Goal: Task Accomplishment & Management: Complete application form

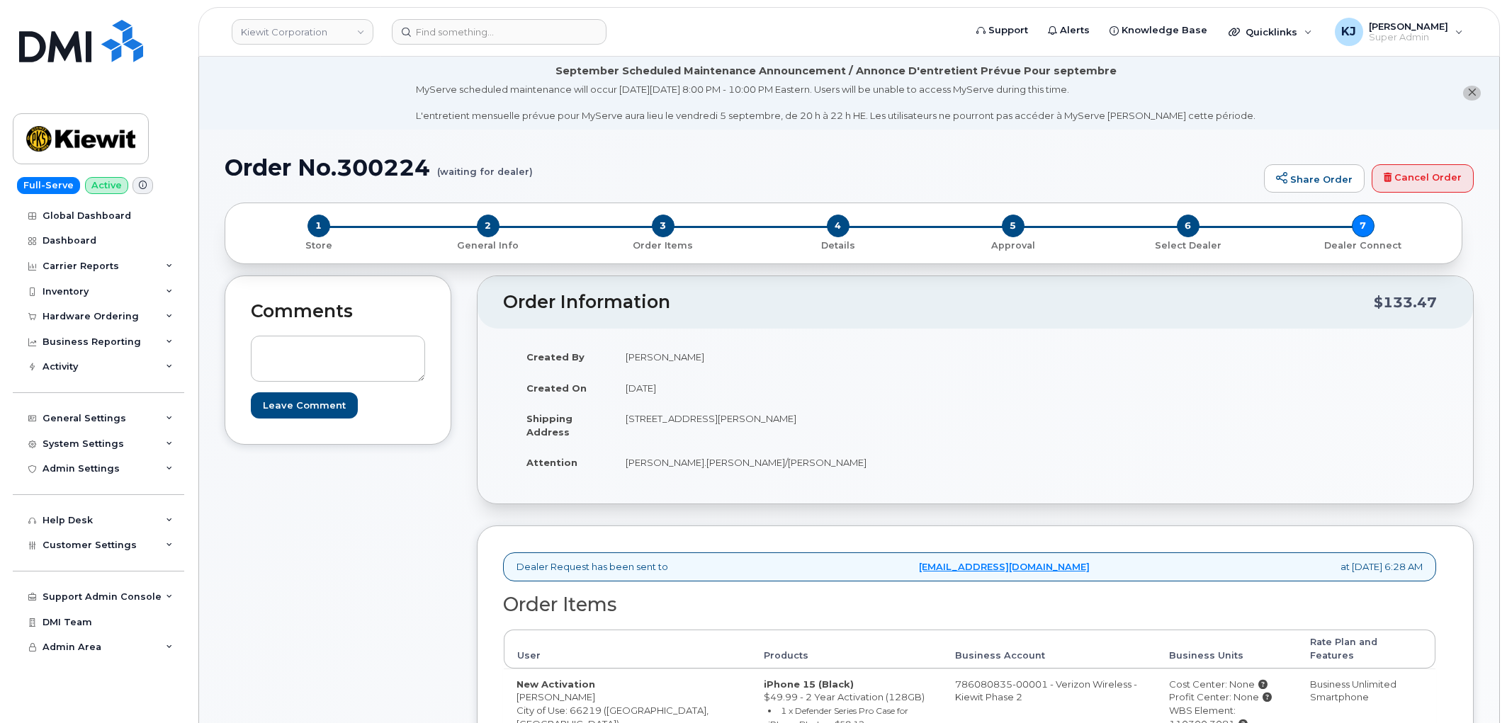
scroll to position [432, 0]
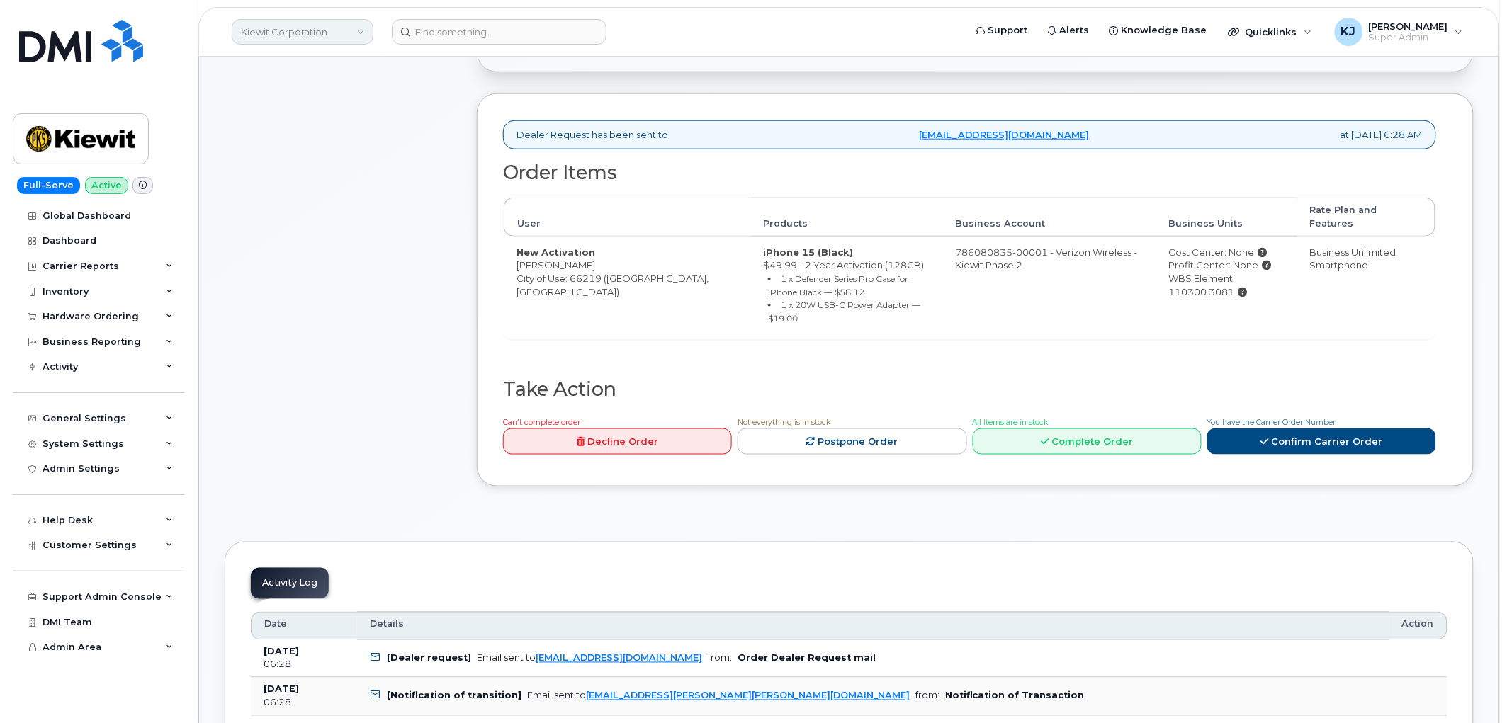
click at [300, 36] on link "Kiewit Corporation" at bounding box center [303, 32] width 142 height 26
click at [303, 482] on div "Comments Leave Comment" at bounding box center [338, 175] width 227 height 664
click at [130, 415] on div "General Settings" at bounding box center [98, 419] width 171 height 26
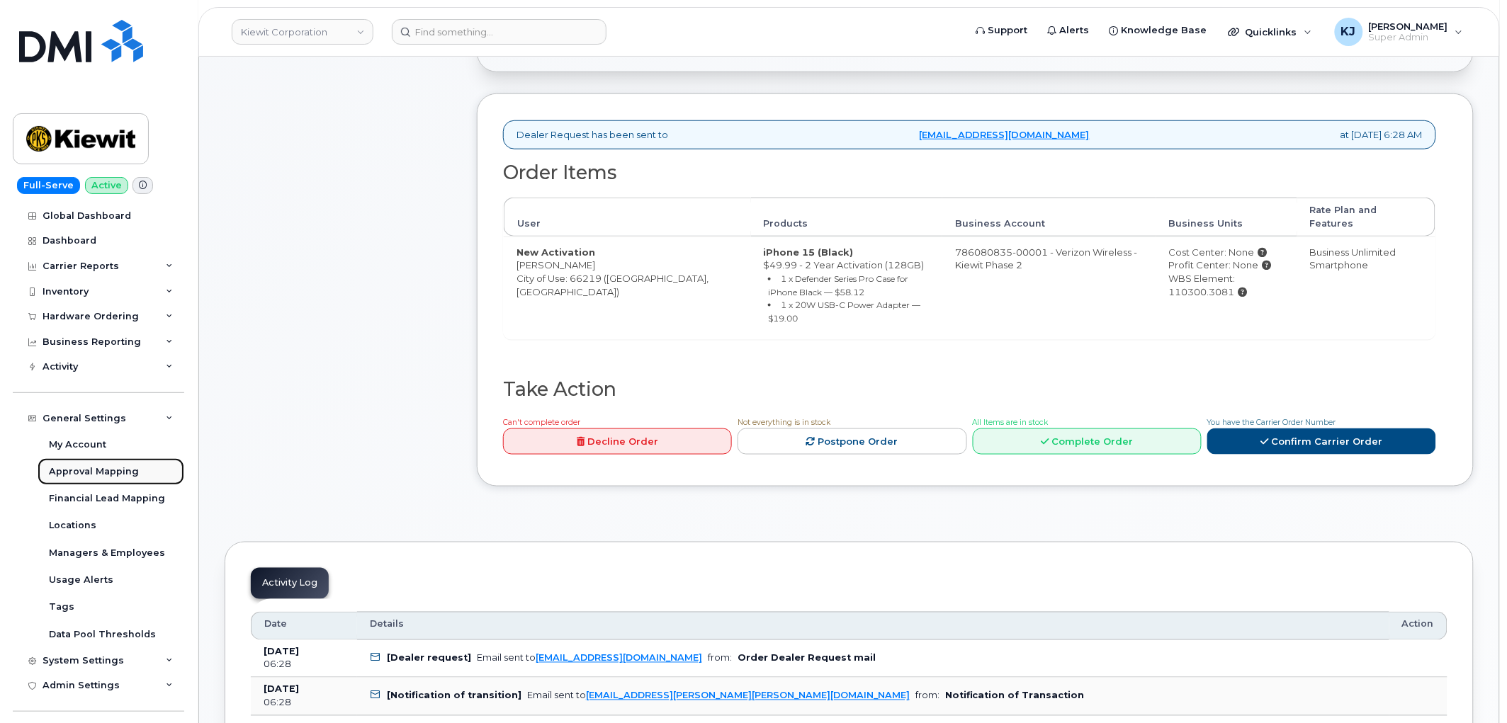
click at [118, 475] on div "Approval Mapping" at bounding box center [94, 471] width 90 height 13
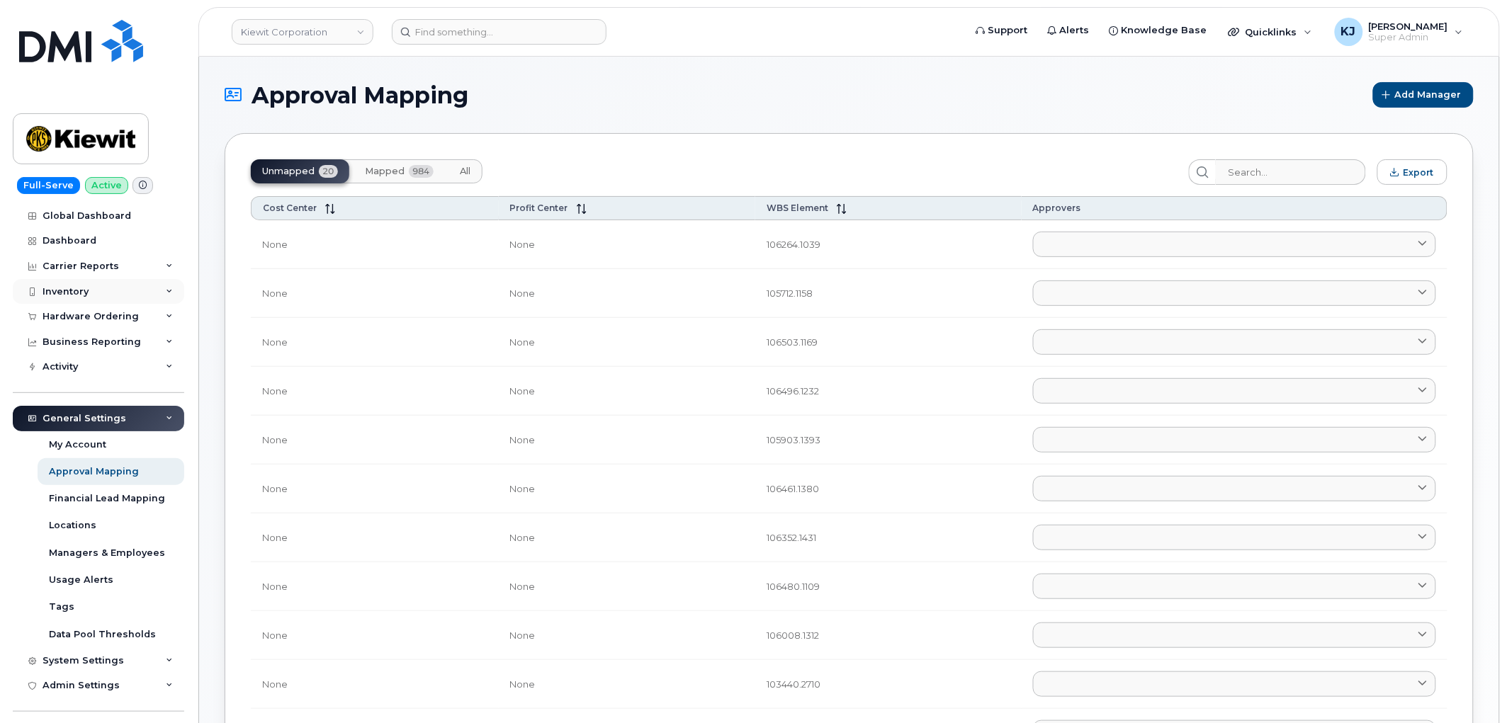
click at [126, 281] on div "Inventory" at bounding box center [98, 292] width 171 height 26
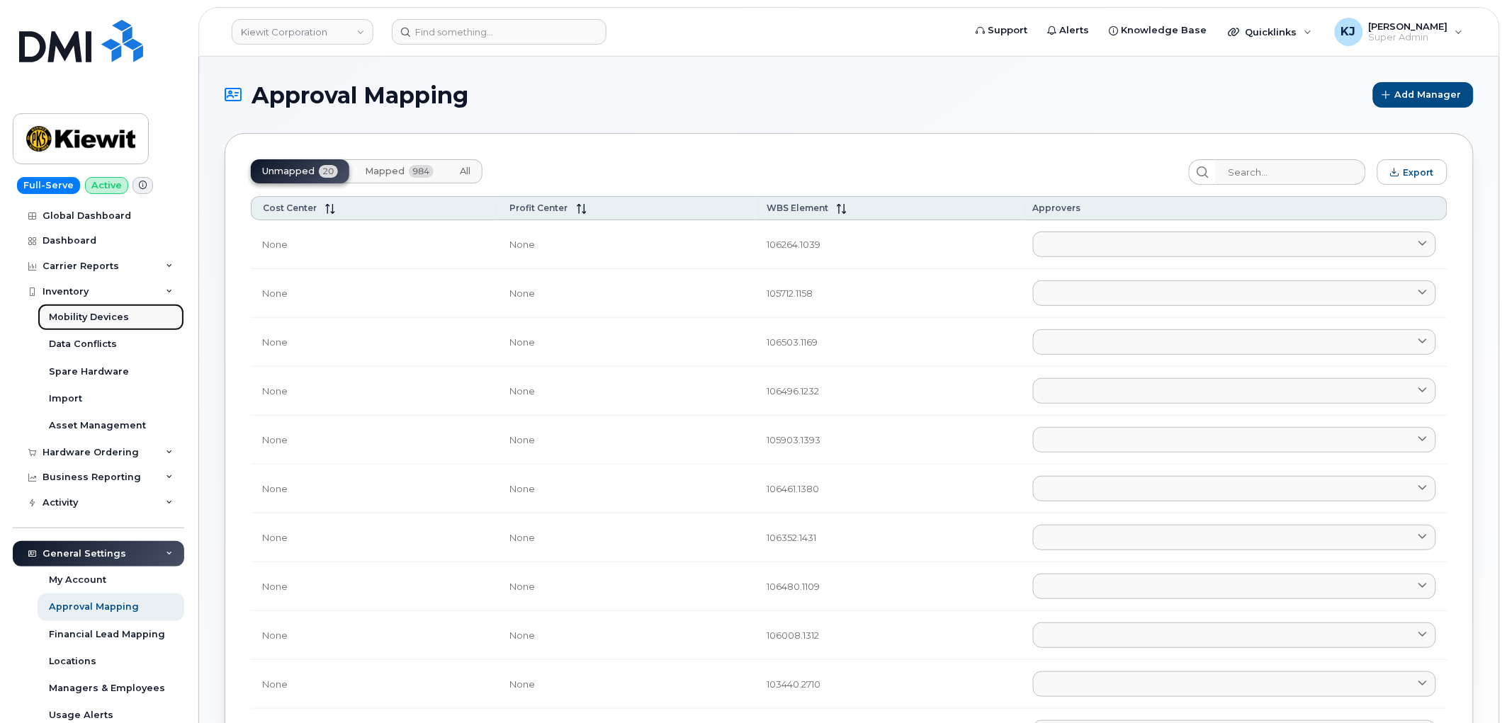
click at [111, 315] on div "Mobility Devices" at bounding box center [89, 317] width 80 height 13
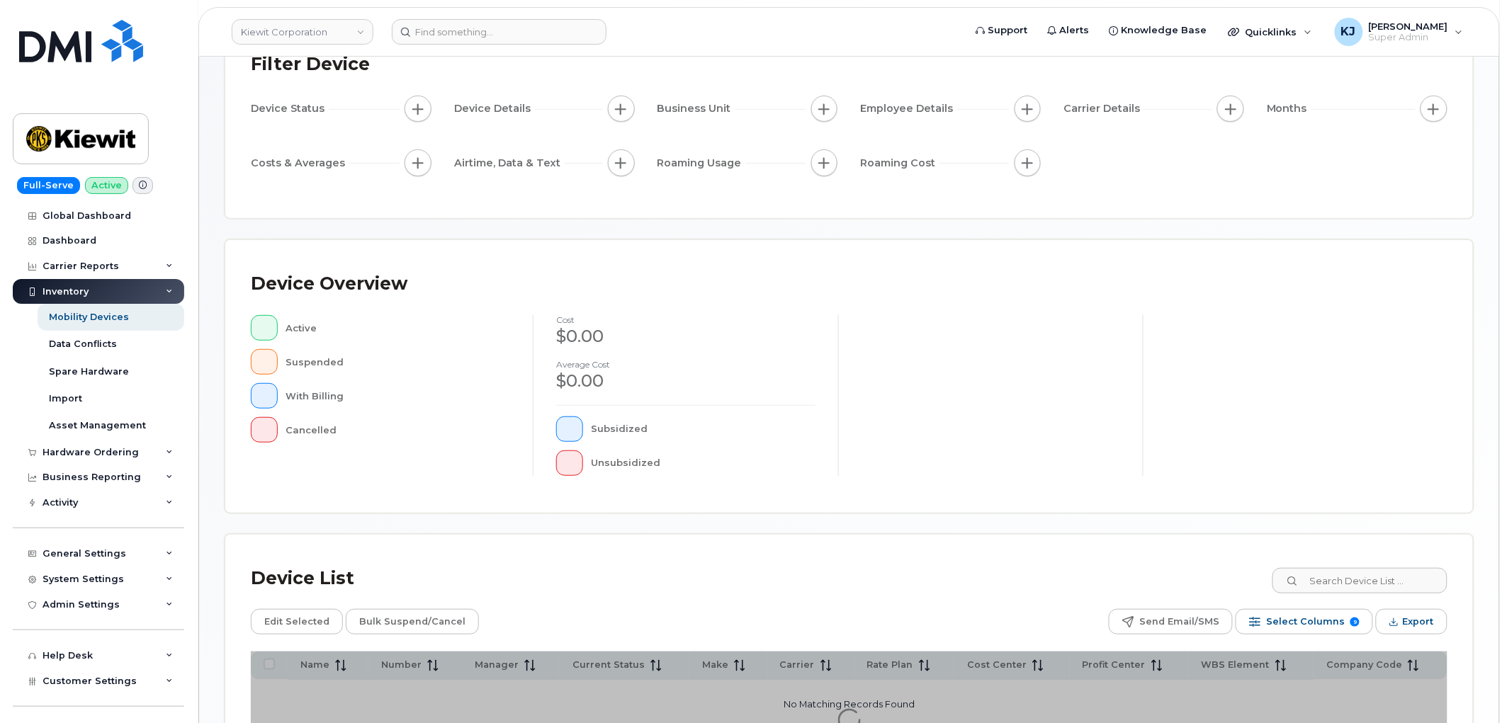
scroll to position [251, 0]
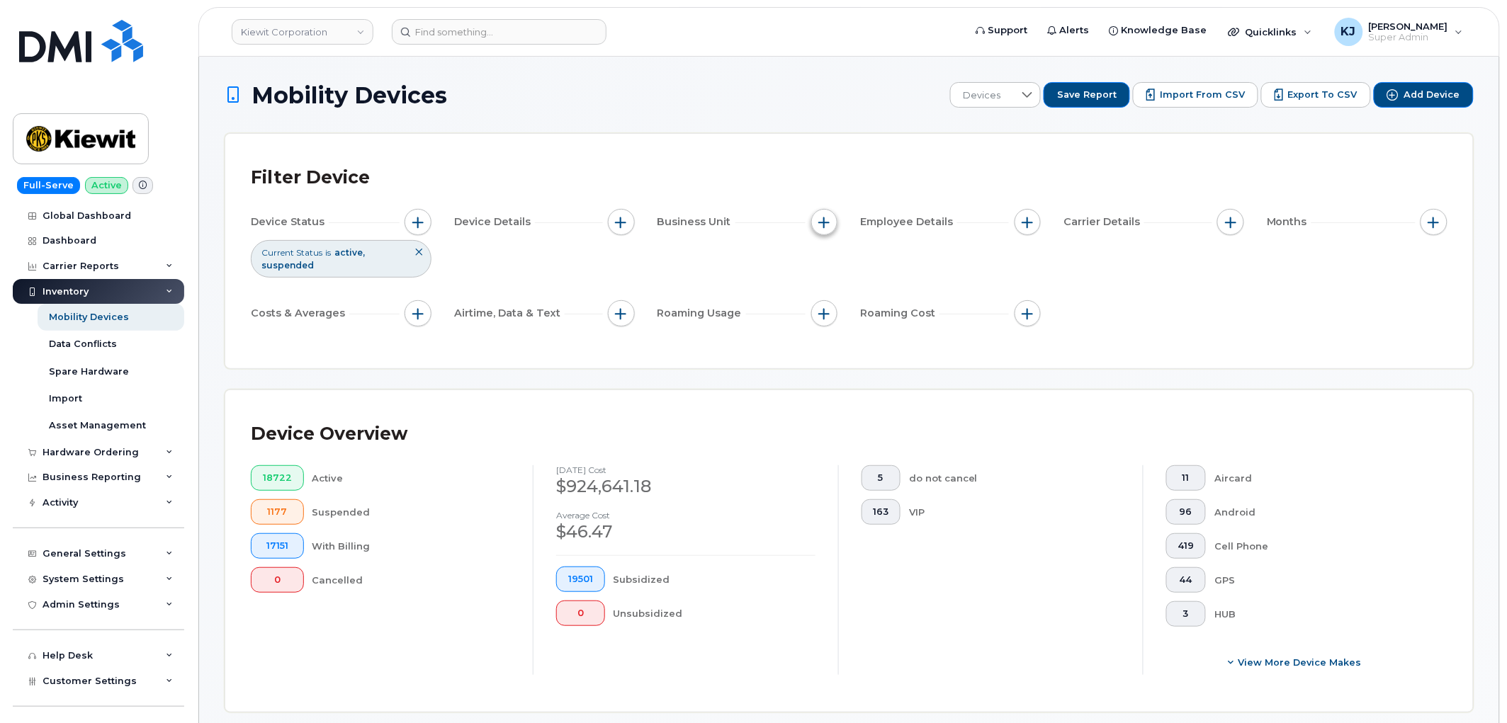
click at [827, 223] on span "button" at bounding box center [824, 222] width 11 height 11
click at [825, 332] on input "WBS Element" at bounding box center [827, 332] width 11 height 11
checkbox input "true"
click at [876, 383] on li at bounding box center [918, 392] width 124 height 21
click at [886, 395] on input "text" at bounding box center [918, 391] width 124 height 13
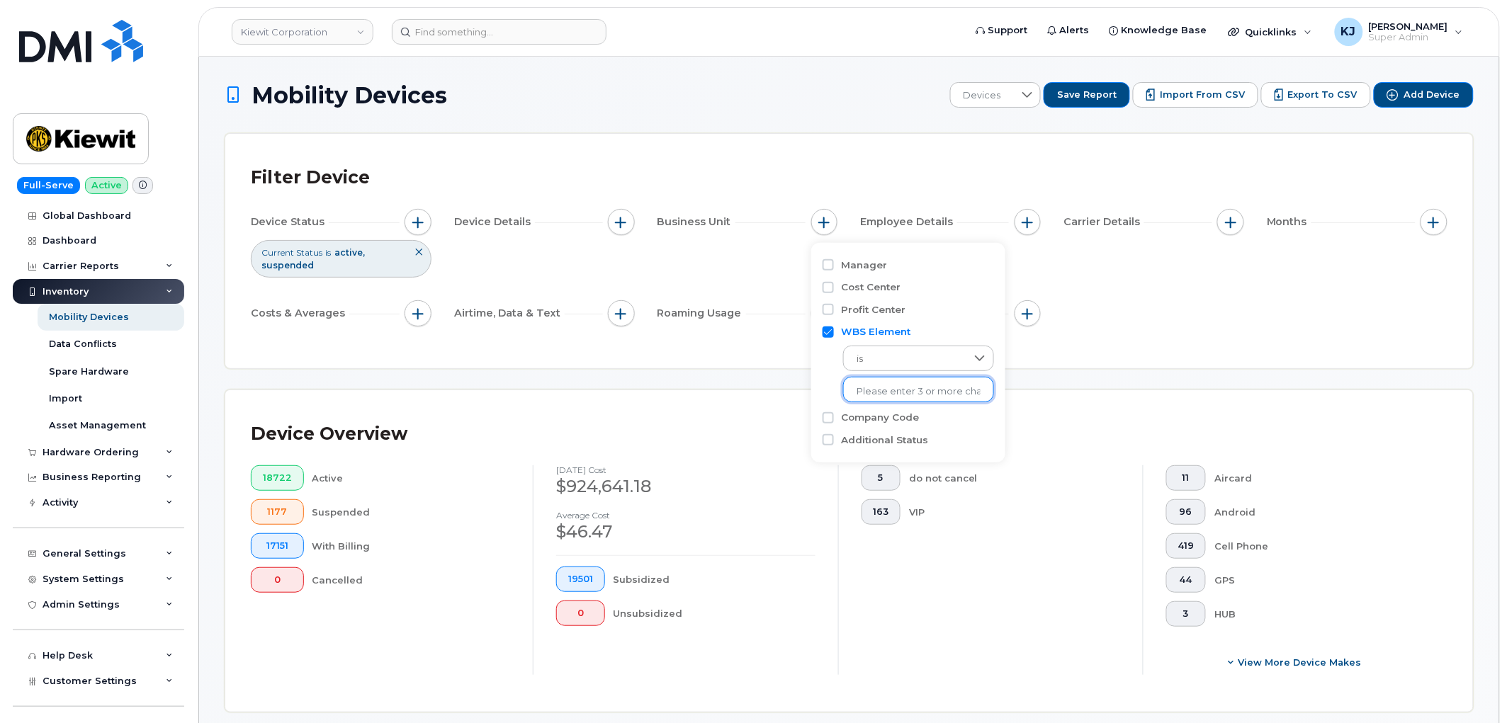
paste input "105066"
type input "105066"
click at [905, 387] on input "text" at bounding box center [918, 391] width 124 height 13
paste input "105066"
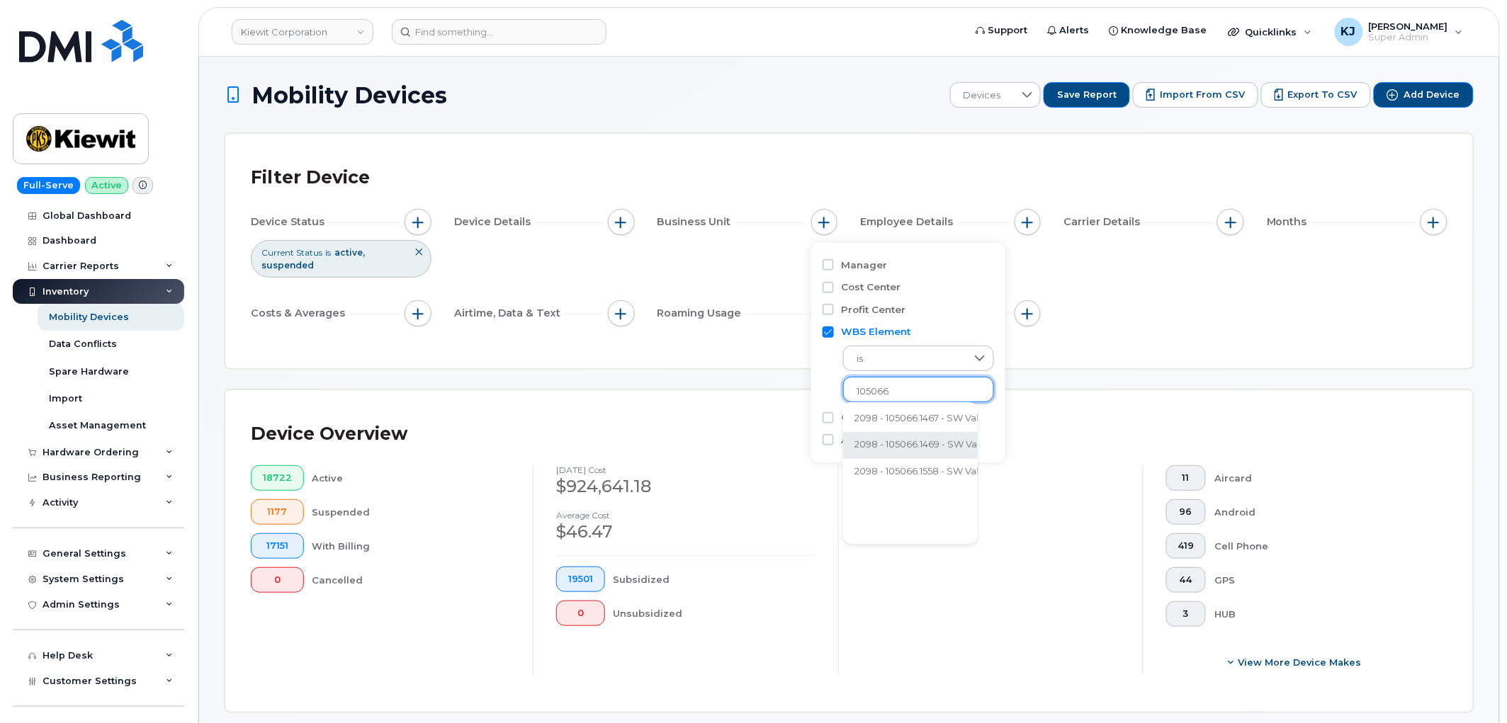
type input "105066"
click at [458, 28] on input at bounding box center [499, 32] width 215 height 26
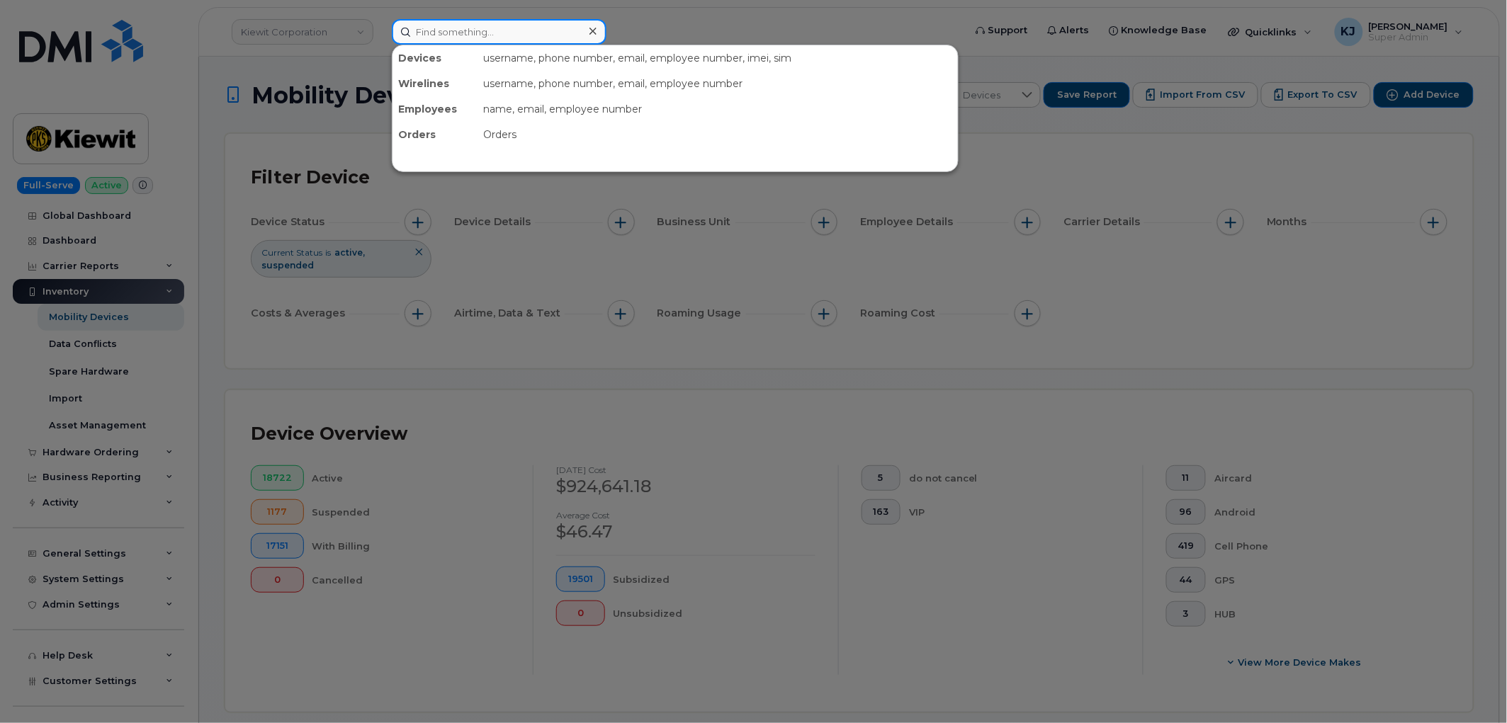
paste input "299430"
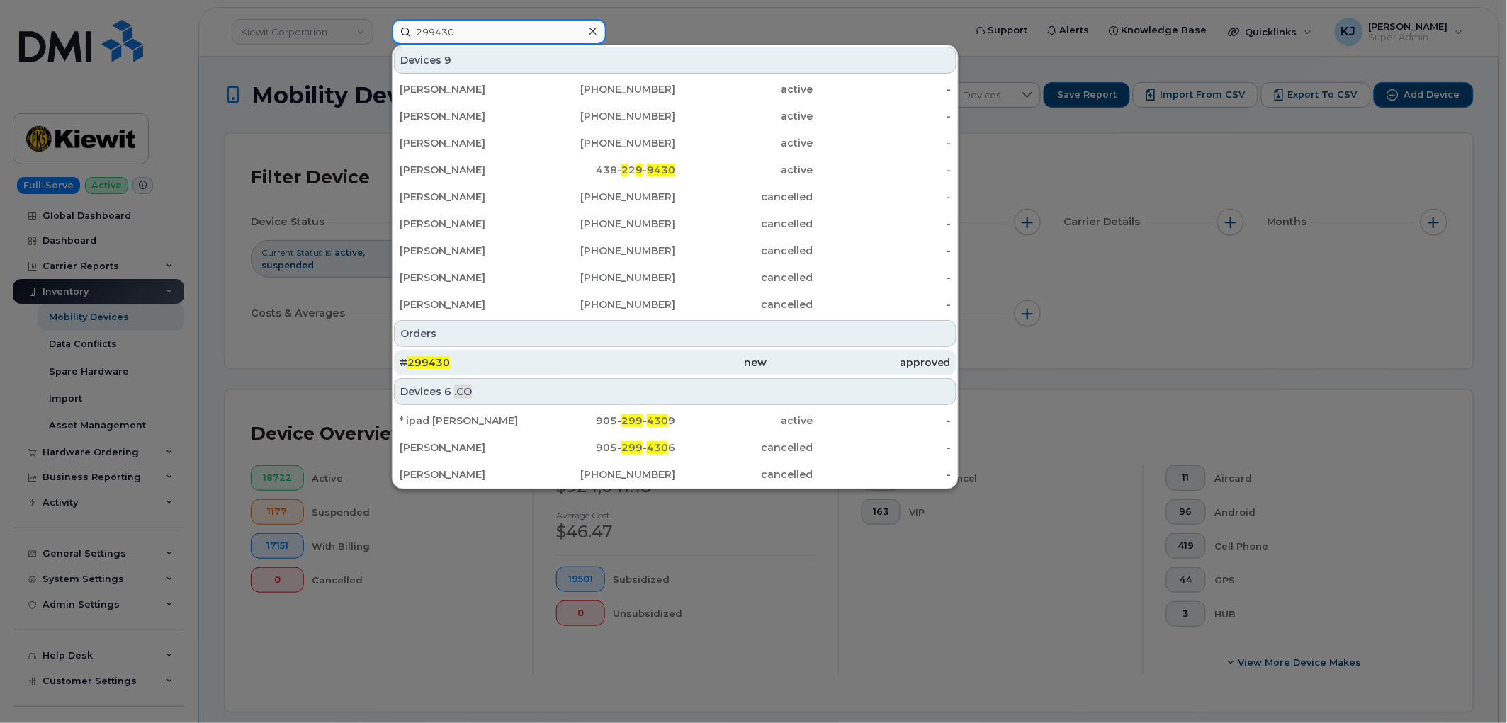
type input "299430"
click at [534, 360] on div "# 299430" at bounding box center [491, 363] width 183 height 14
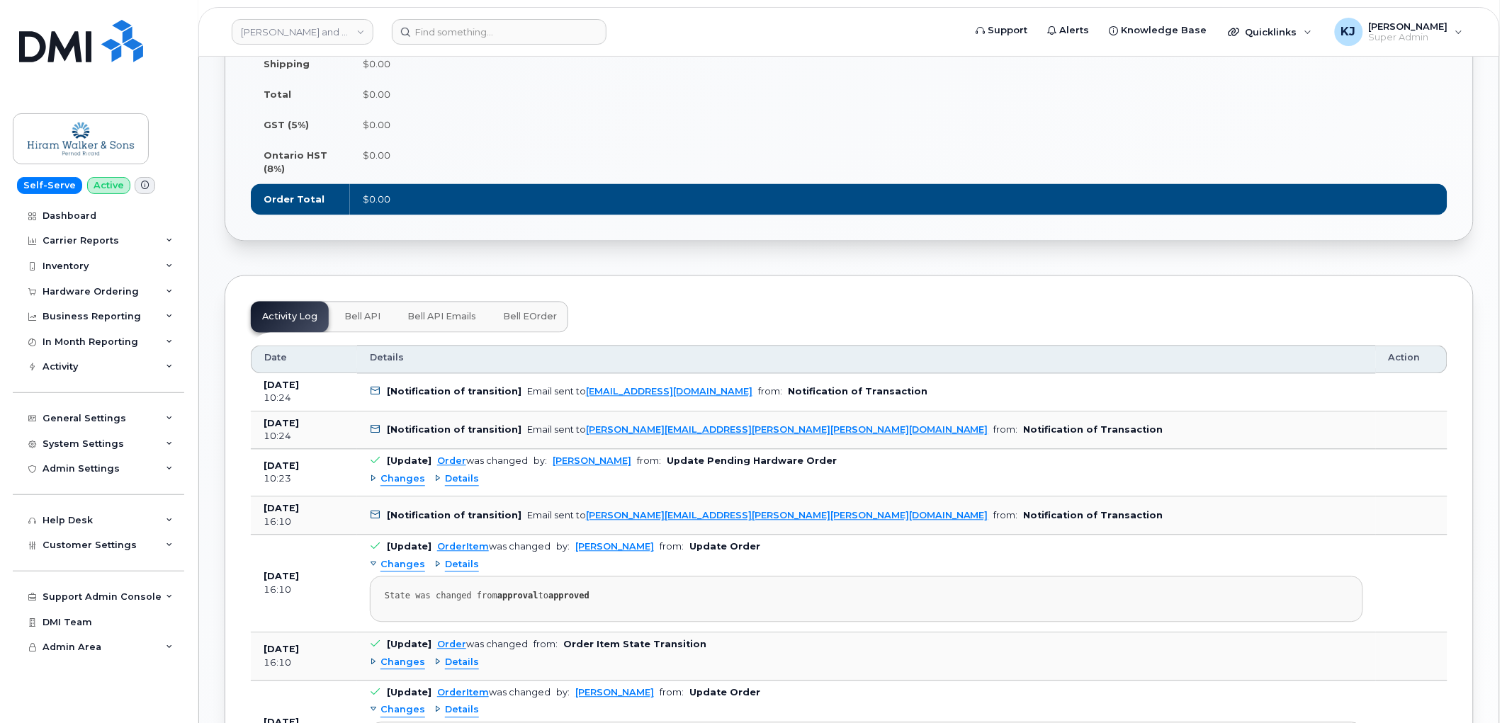
scroll to position [1023, 0]
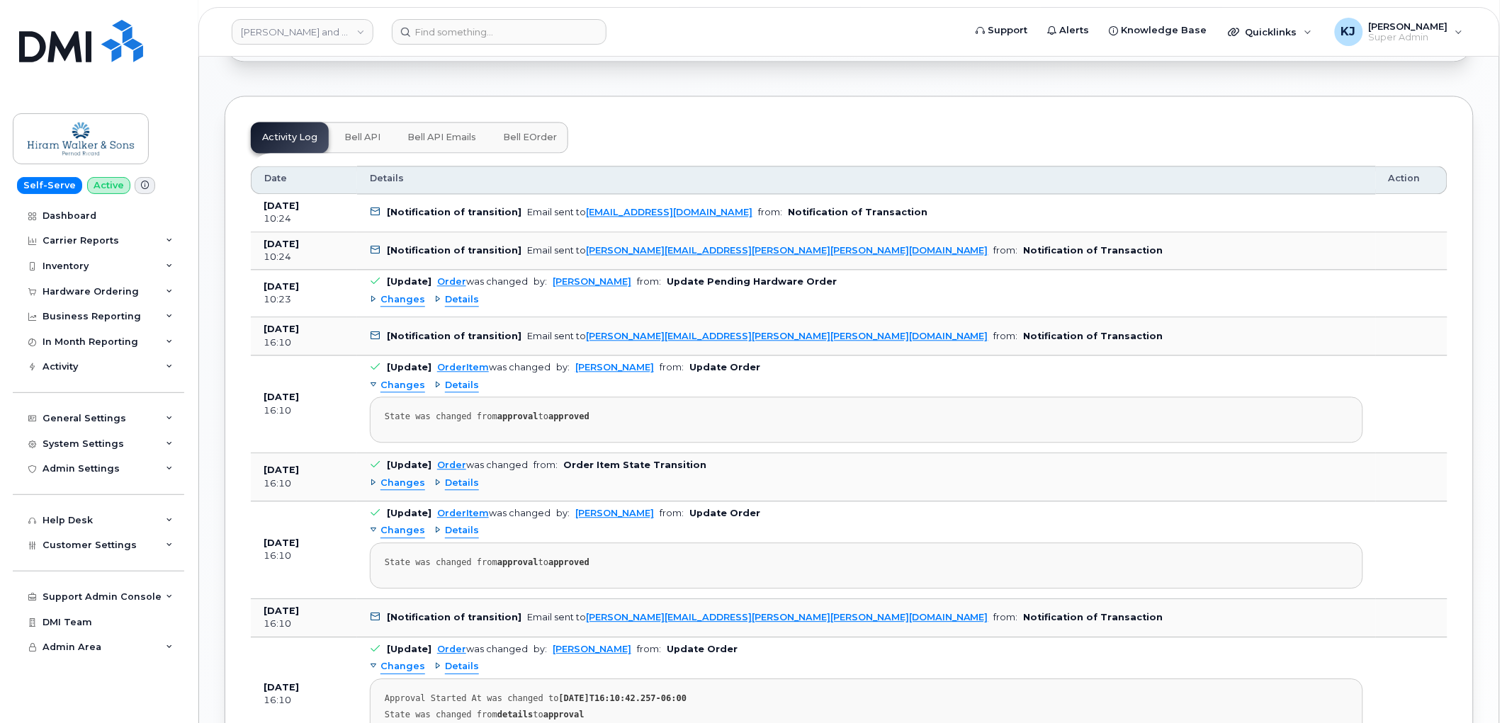
click at [400, 293] on span "Changes" at bounding box center [402, 299] width 45 height 13
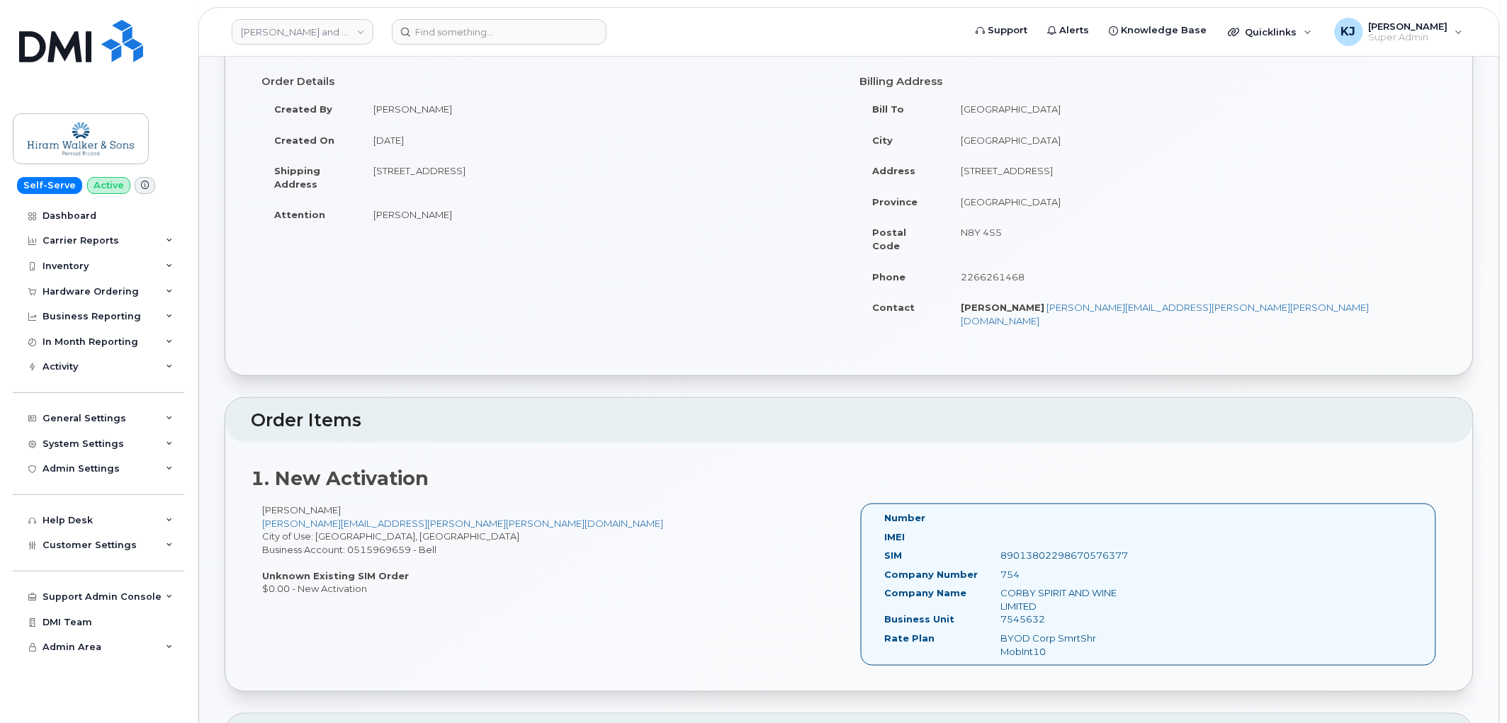
scroll to position [0, 0]
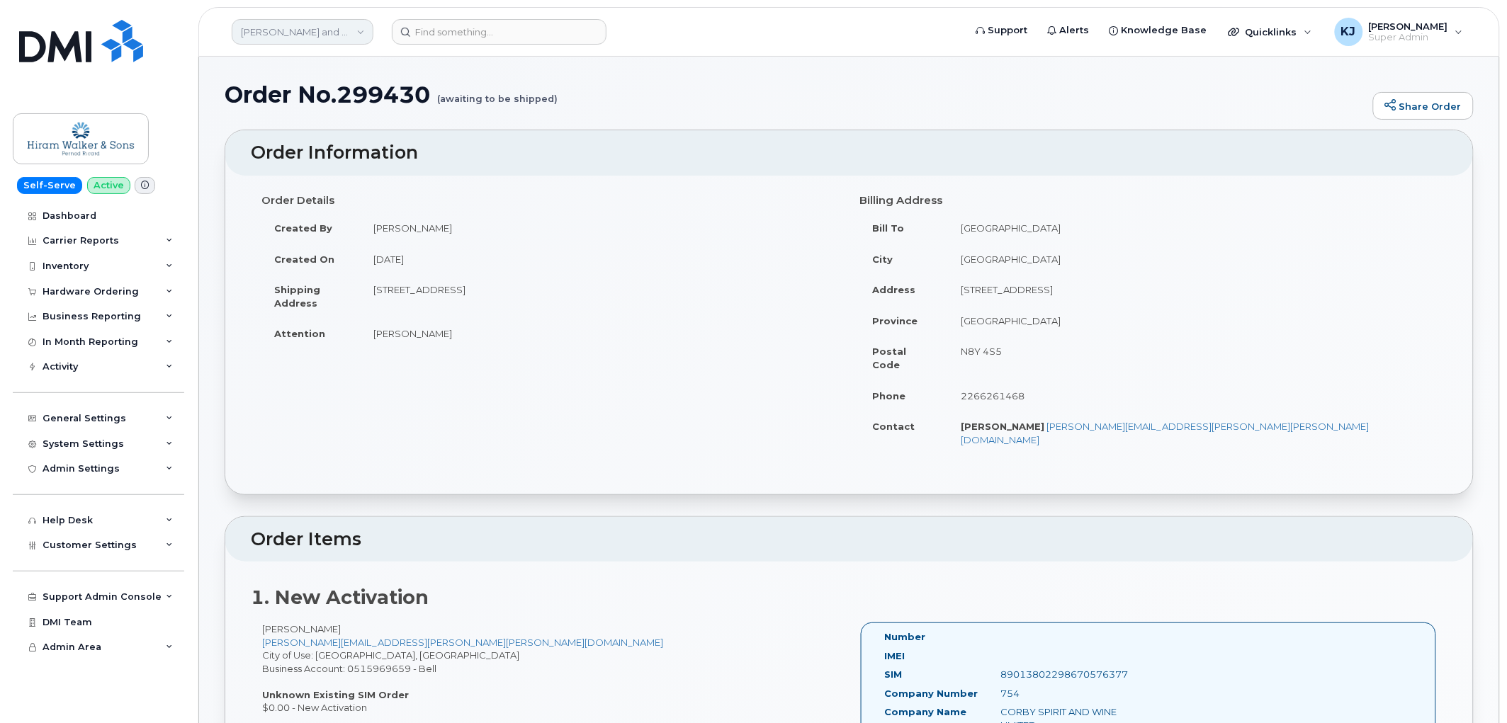
click at [312, 34] on link "[PERSON_NAME] and Sons Limited (Pernod [PERSON_NAME])" at bounding box center [303, 32] width 142 height 26
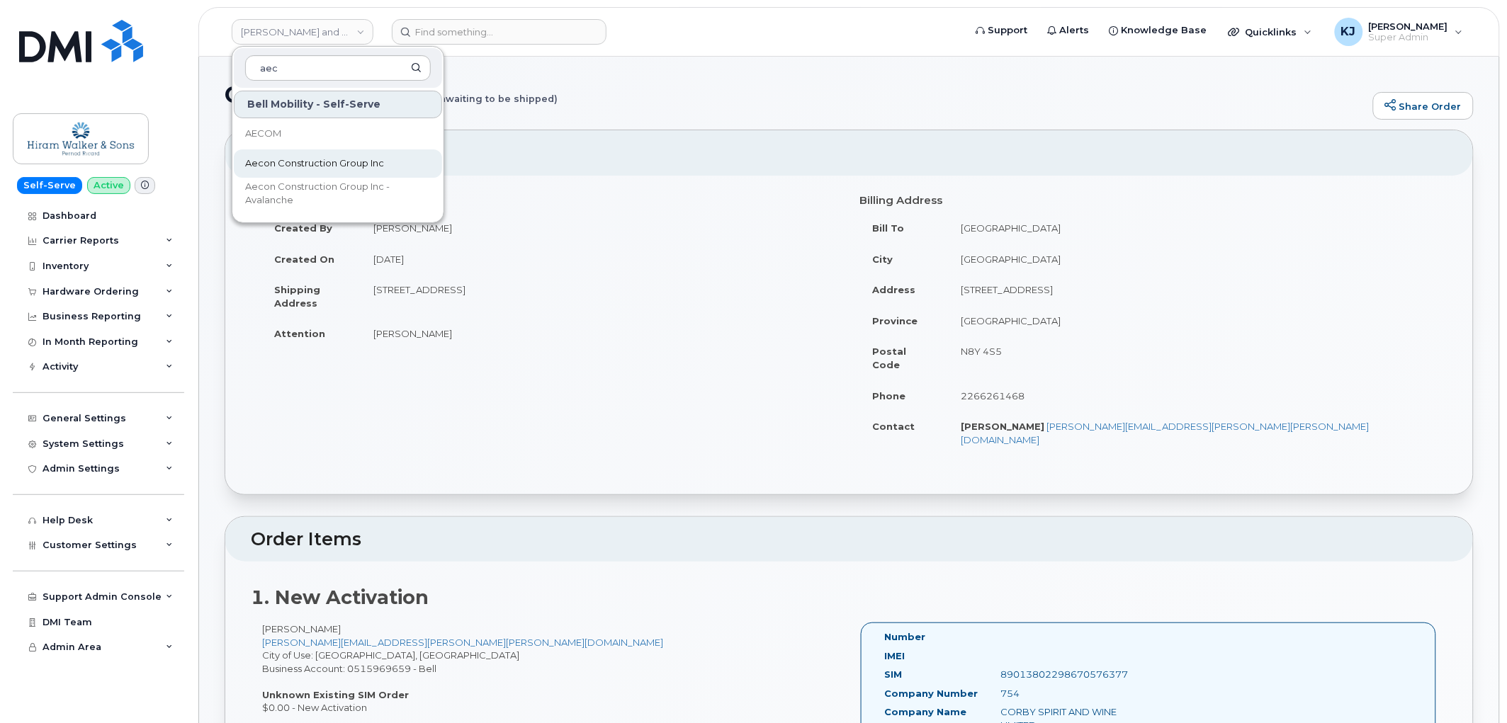
type input "aec"
click at [295, 163] on span "Aecon Construction Group Inc" at bounding box center [314, 164] width 139 height 14
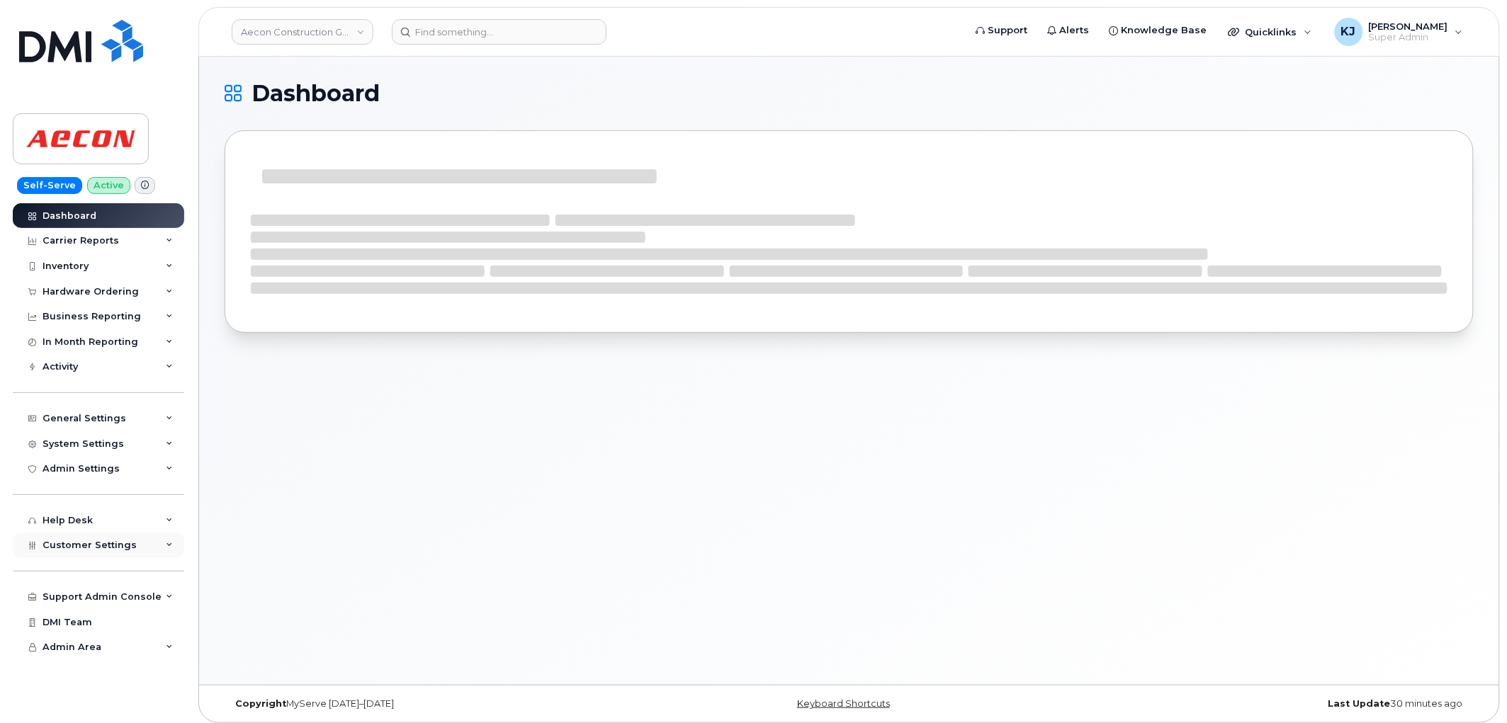
click at [114, 556] on div "Customer Settings" at bounding box center [98, 546] width 171 height 26
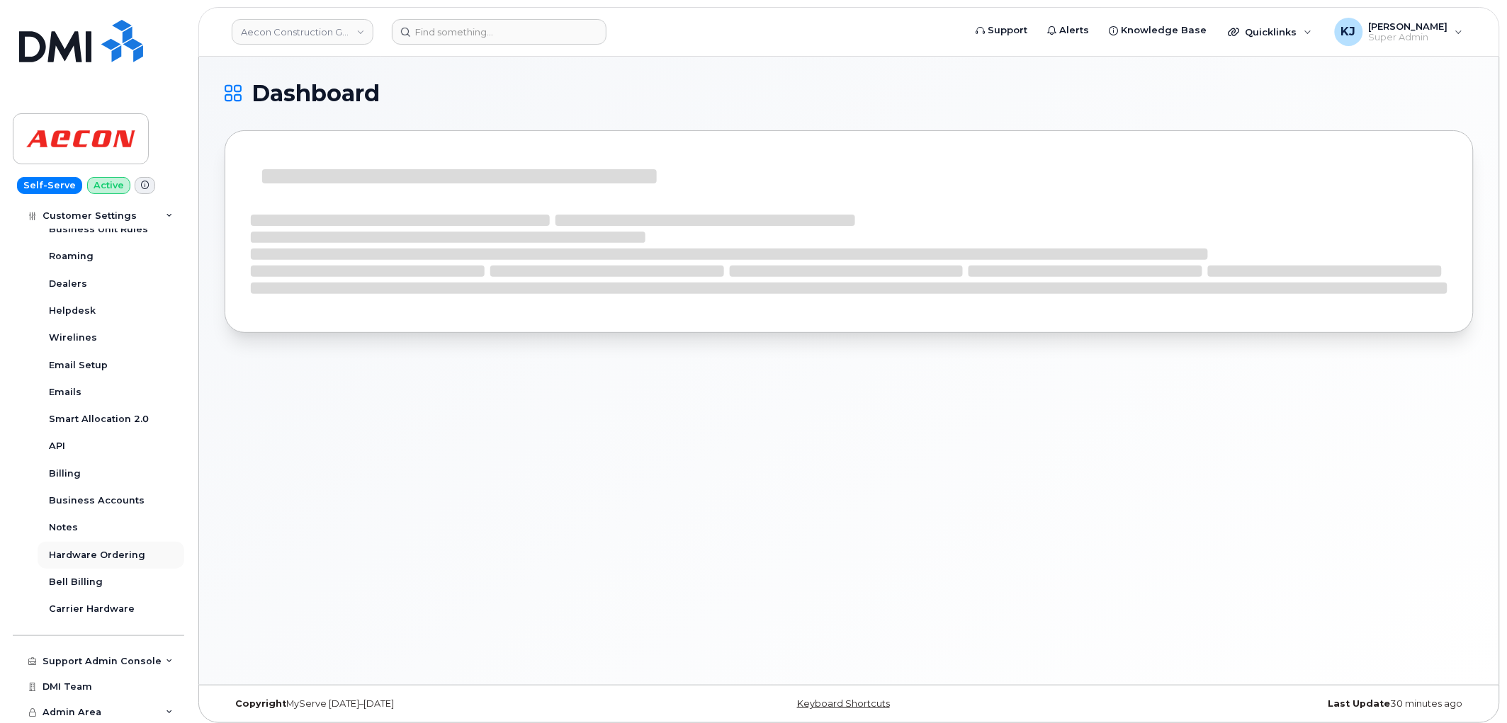
scroll to position [370, 0]
click at [113, 500] on div "Business Accounts" at bounding box center [97, 500] width 96 height 13
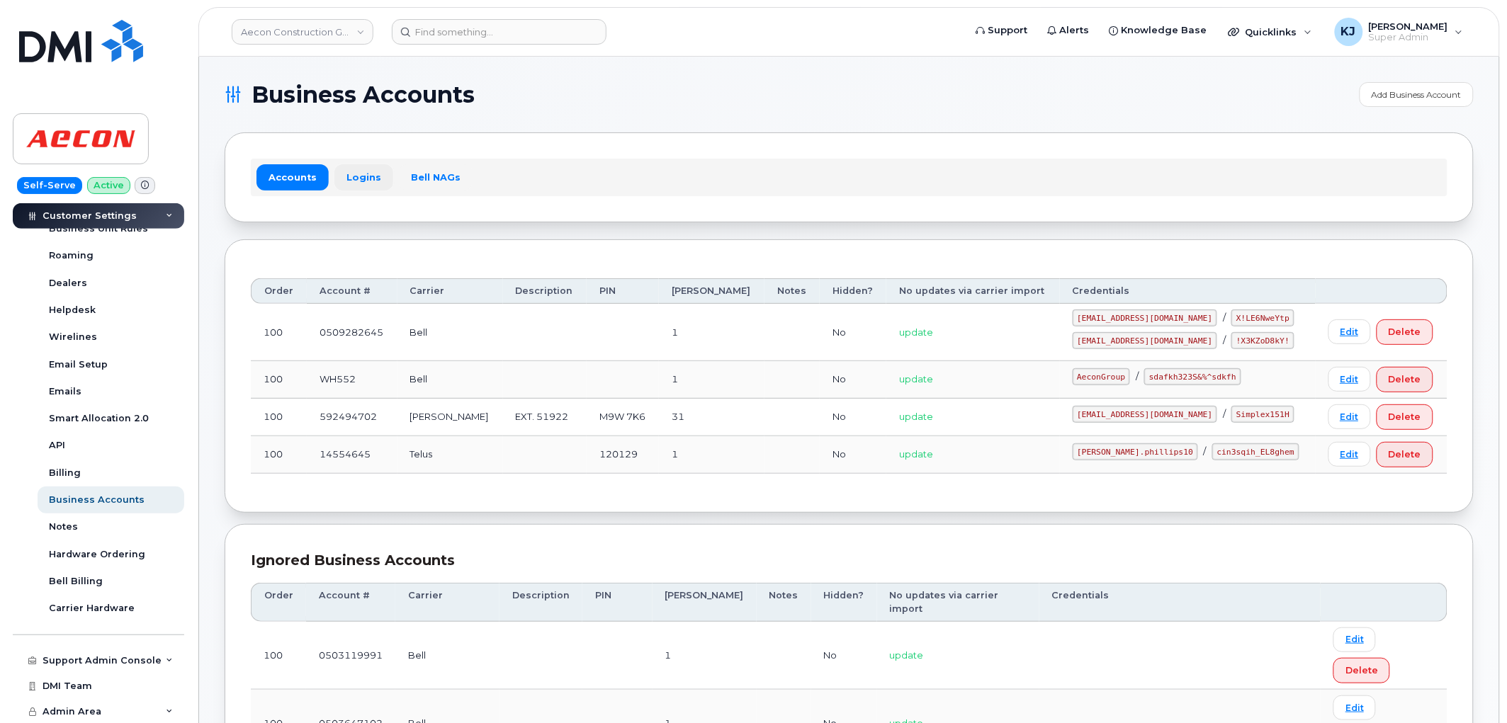
click at [365, 179] on link "Logins" at bounding box center [363, 177] width 59 height 26
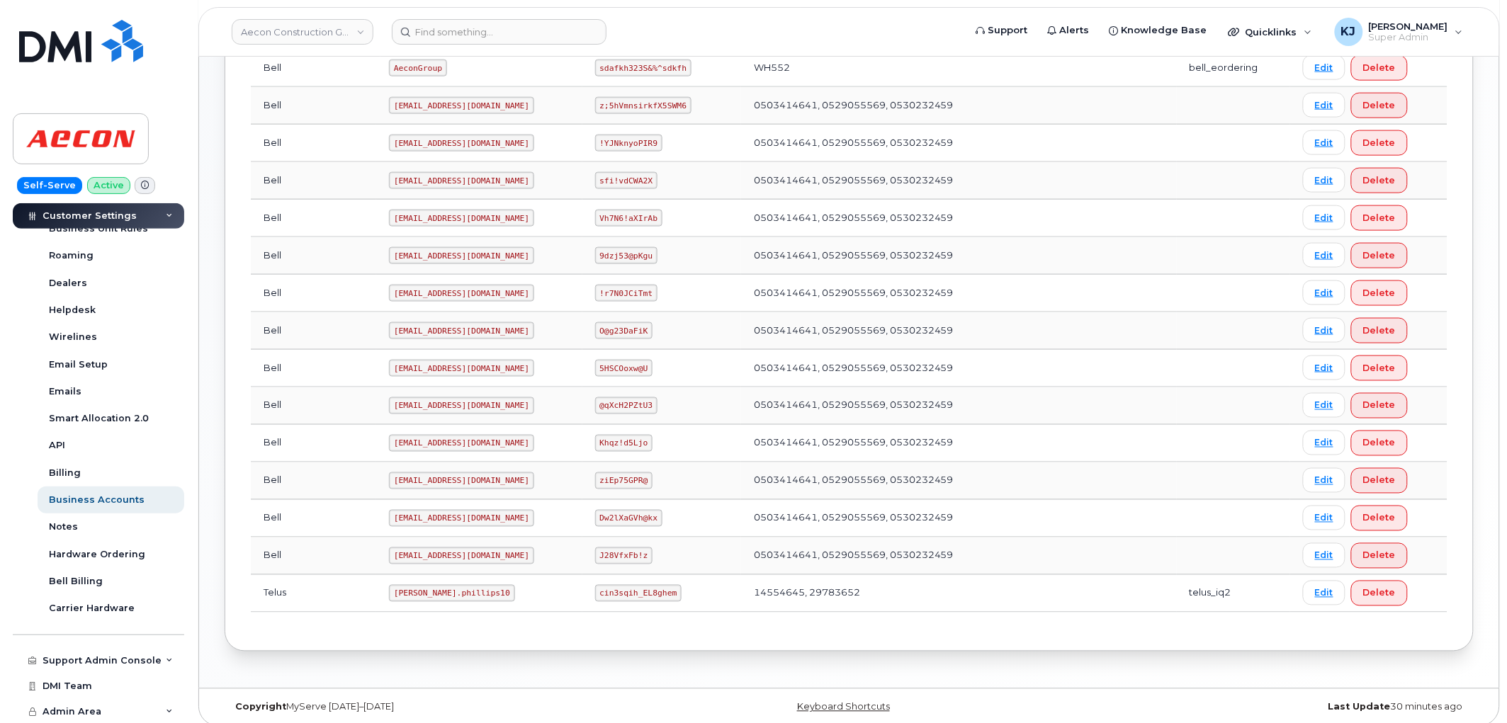
scroll to position [589, 0]
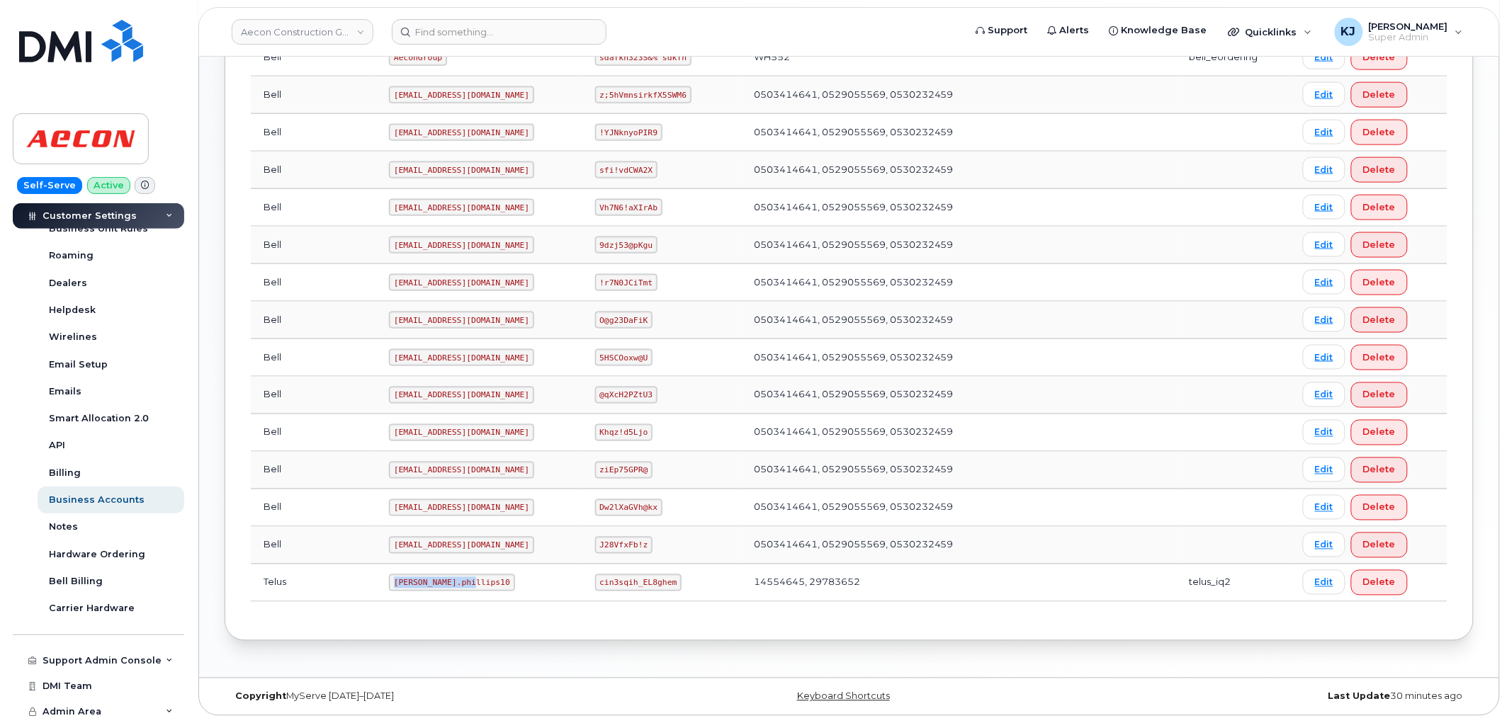
drag, startPoint x: 414, startPoint y: 579, endPoint x: 341, endPoint y: 579, distance: 73.0
click at [389, 579] on code "Taylor.phillips10" at bounding box center [452, 582] width 126 height 17
copy code "Taylor.phillips10"
drag, startPoint x: 577, startPoint y: 583, endPoint x: 667, endPoint y: 584, distance: 90.0
click at [667, 584] on td "cin3sqih_EL8ghem" at bounding box center [661, 584] width 159 height 38
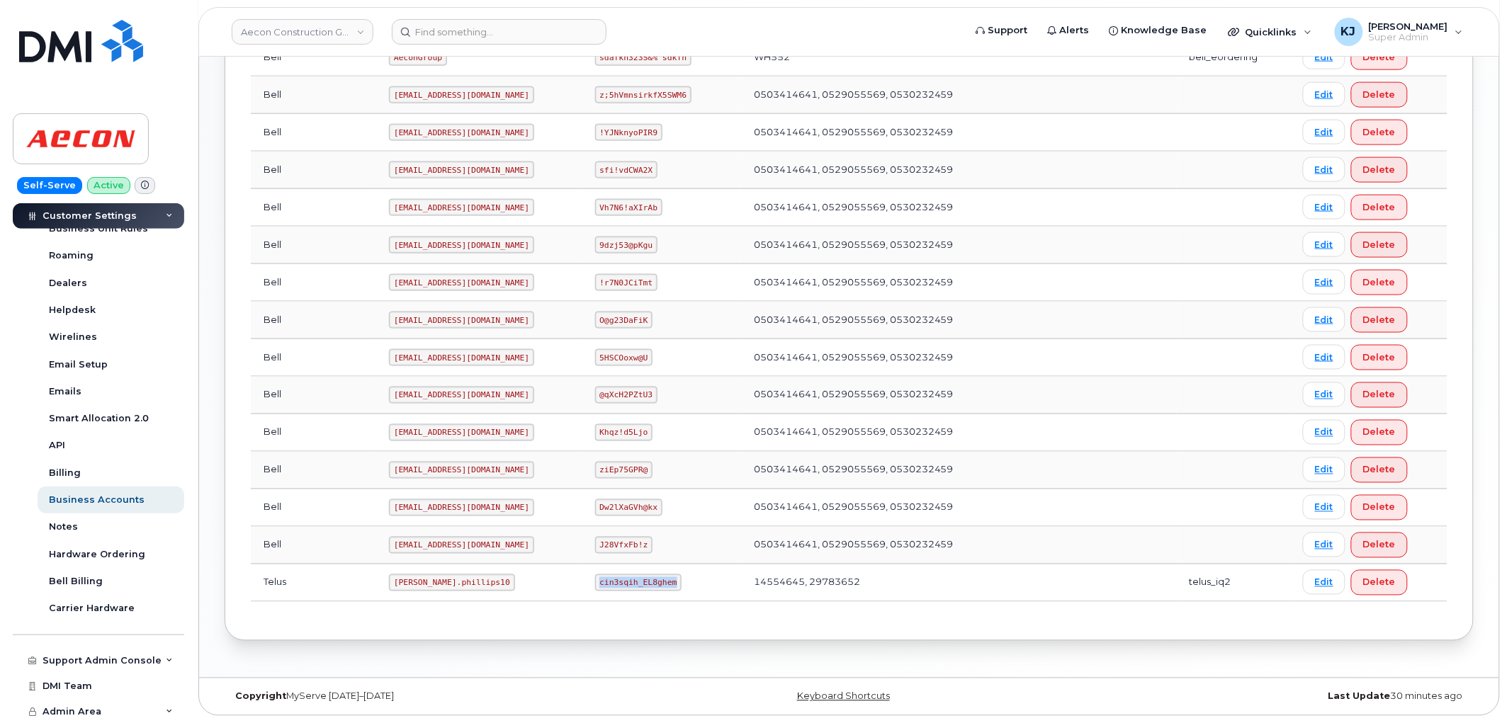
copy code "cin3sqih_EL8ghem"
drag, startPoint x: 338, startPoint y: 581, endPoint x: 415, endPoint y: 578, distance: 77.3
click at [415, 578] on code "Taylor.phillips10" at bounding box center [452, 582] width 126 height 17
copy code "Taylor.phillips10"
drag, startPoint x: 577, startPoint y: 582, endPoint x: 647, endPoint y: 582, distance: 69.4
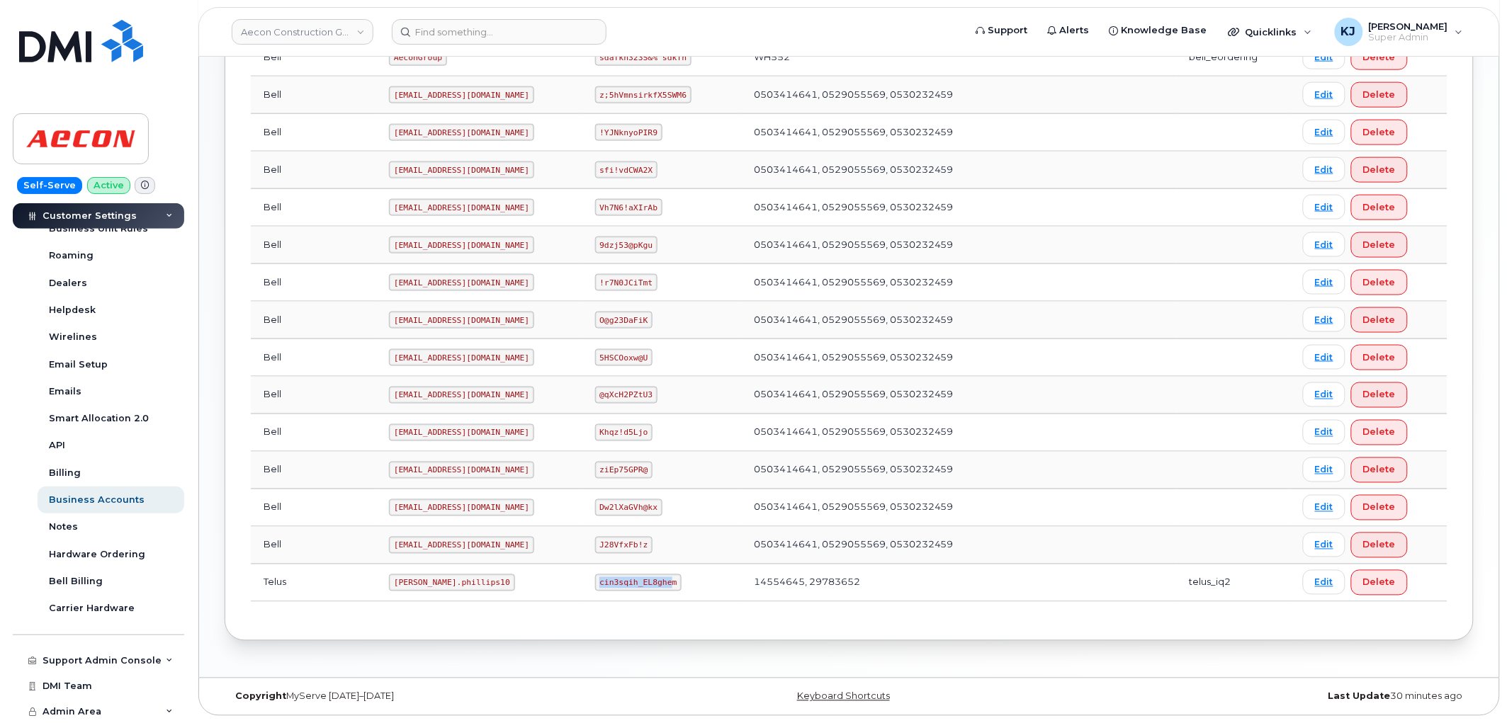
click at [647, 582] on code "cin3sqih_EL8ghem" at bounding box center [638, 582] width 87 height 17
drag, startPoint x: 648, startPoint y: 583, endPoint x: 572, endPoint y: 582, distance: 75.8
click at [582, 582] on td "cin3sqih_EL8ghem" at bounding box center [661, 584] width 159 height 38
copy code "cin3sqih_EL8ghem"
click at [312, 25] on link "Aecon Construction Group Inc" at bounding box center [303, 32] width 142 height 26
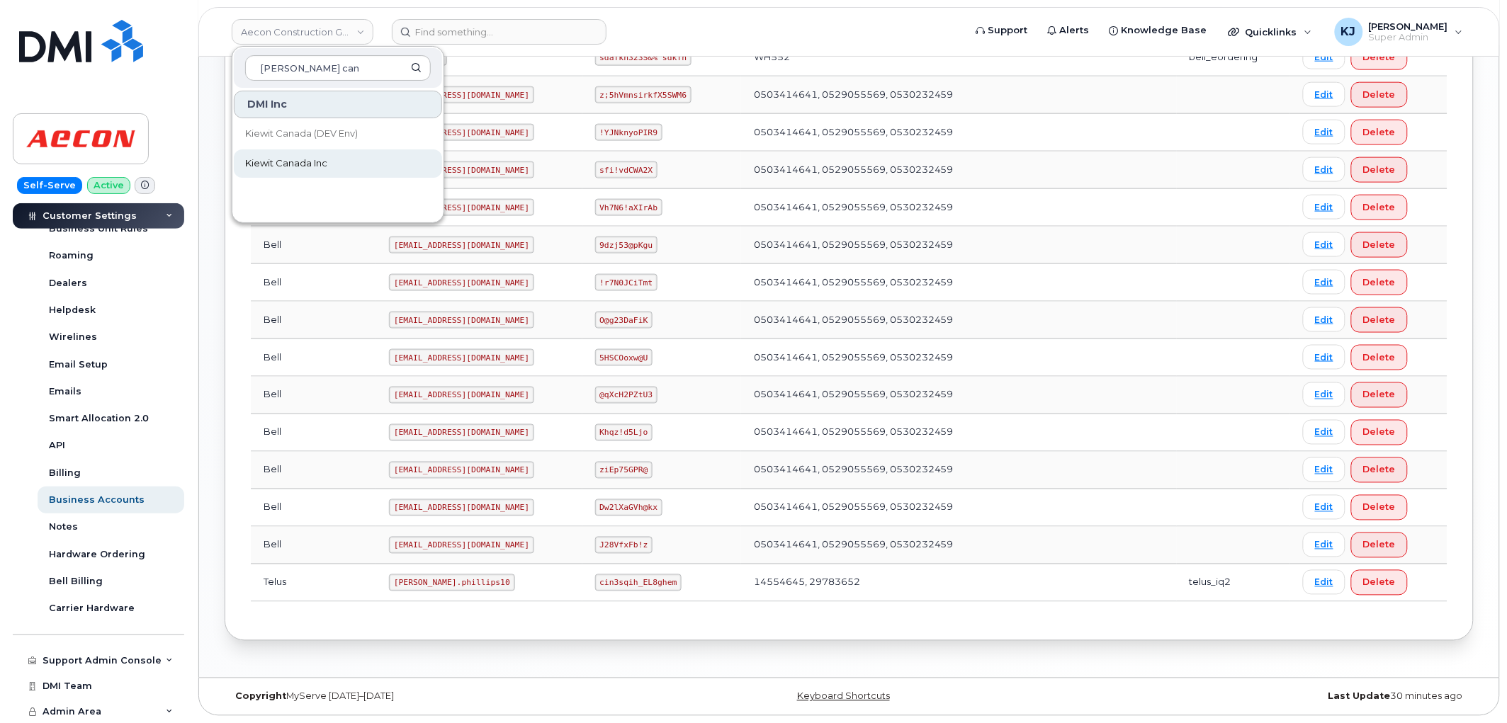
type input "kiewit can"
click at [303, 161] on span "Kiewit Canada Inc" at bounding box center [286, 164] width 82 height 14
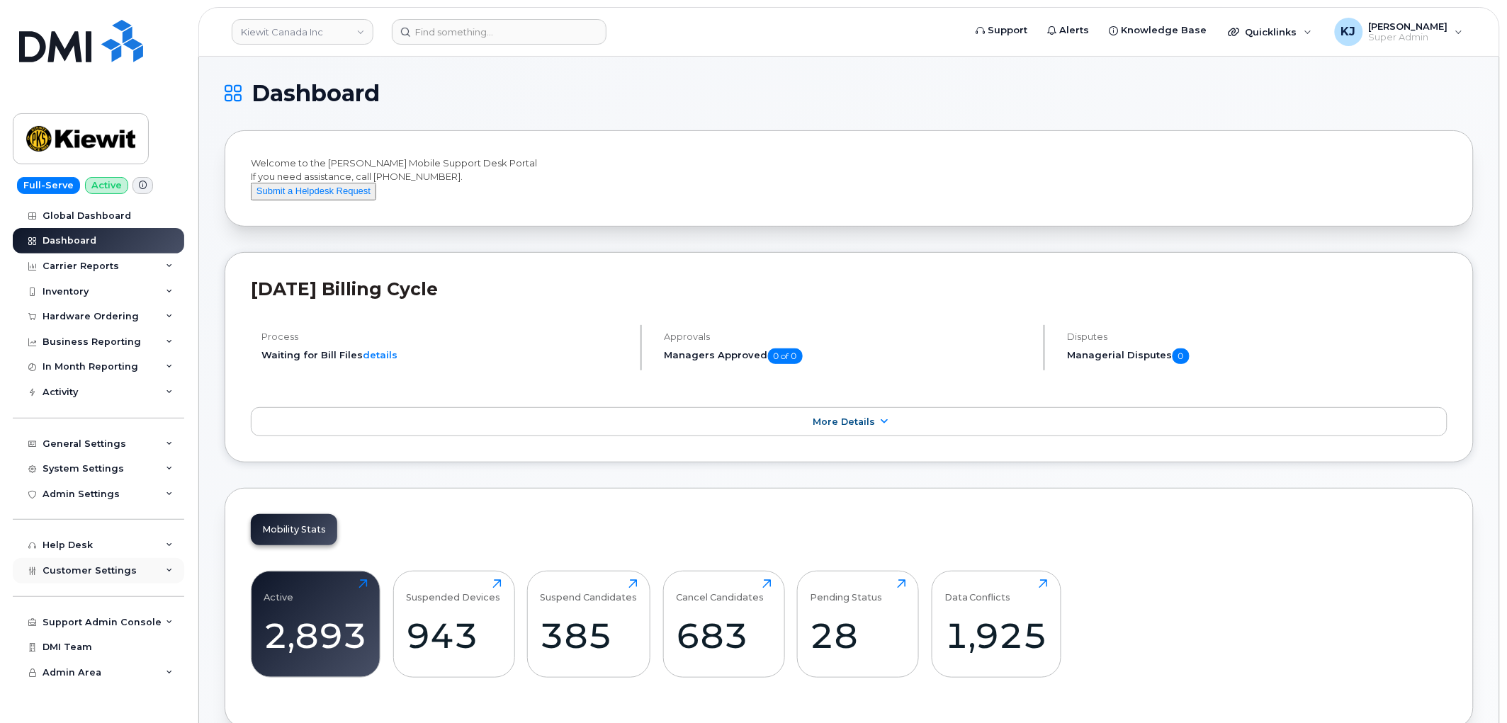
click at [105, 567] on span "Customer Settings" at bounding box center [90, 570] width 94 height 11
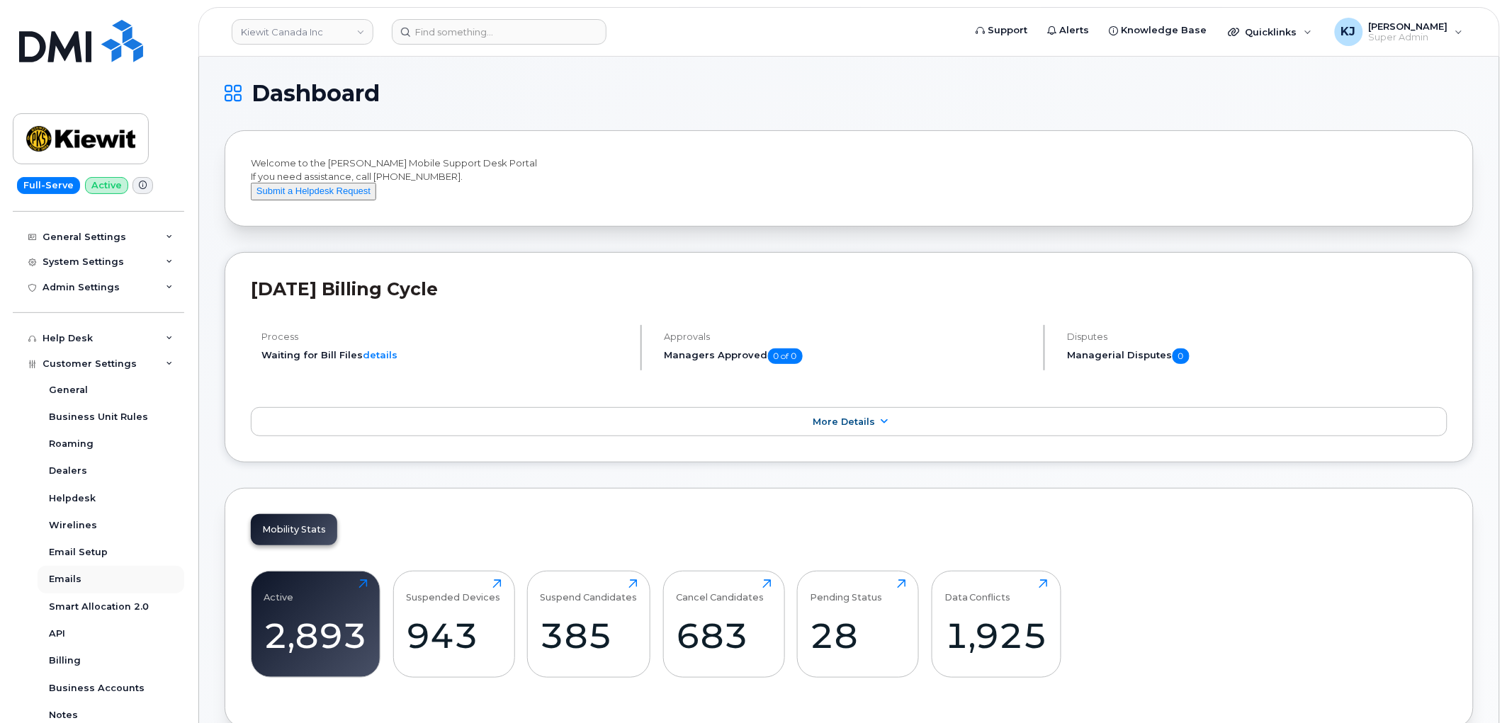
scroll to position [236, 0]
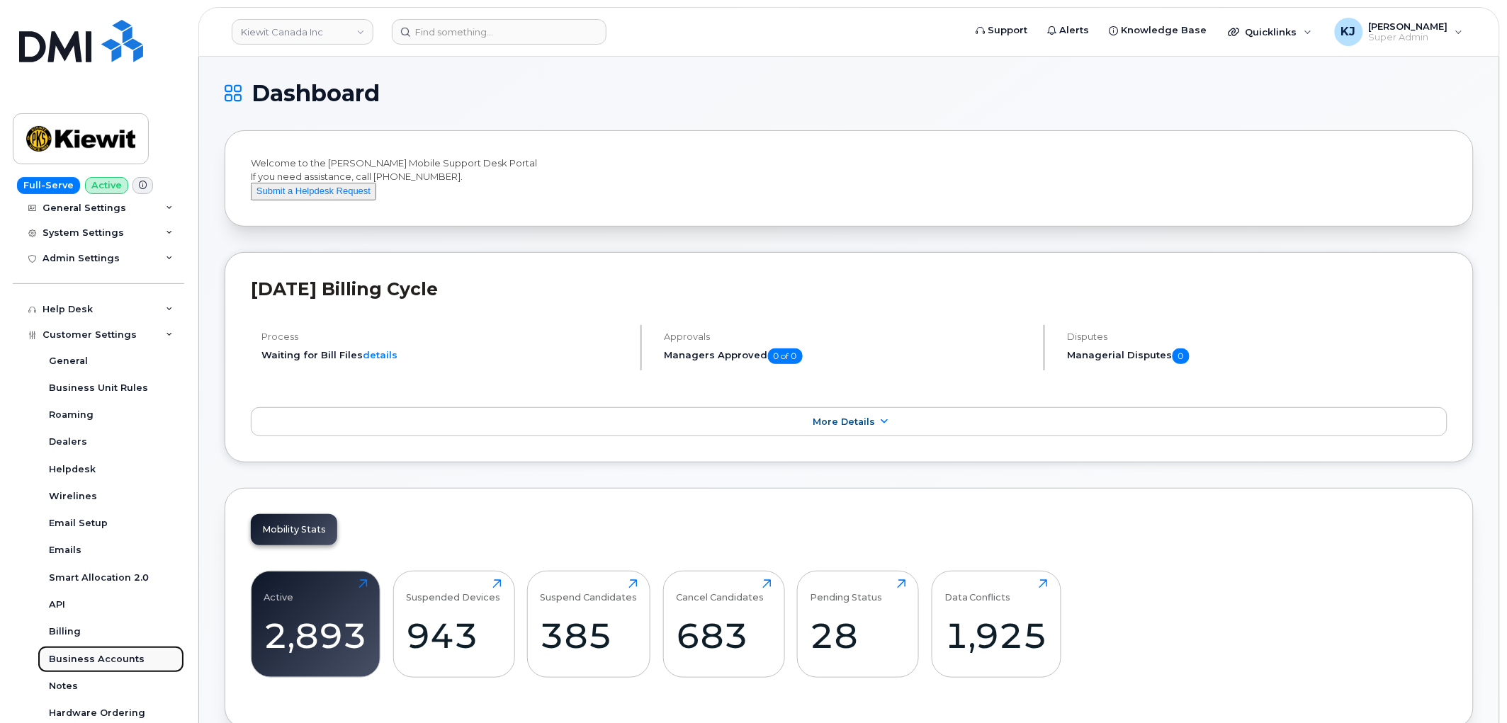
click at [118, 664] on div "Business Accounts" at bounding box center [97, 659] width 96 height 13
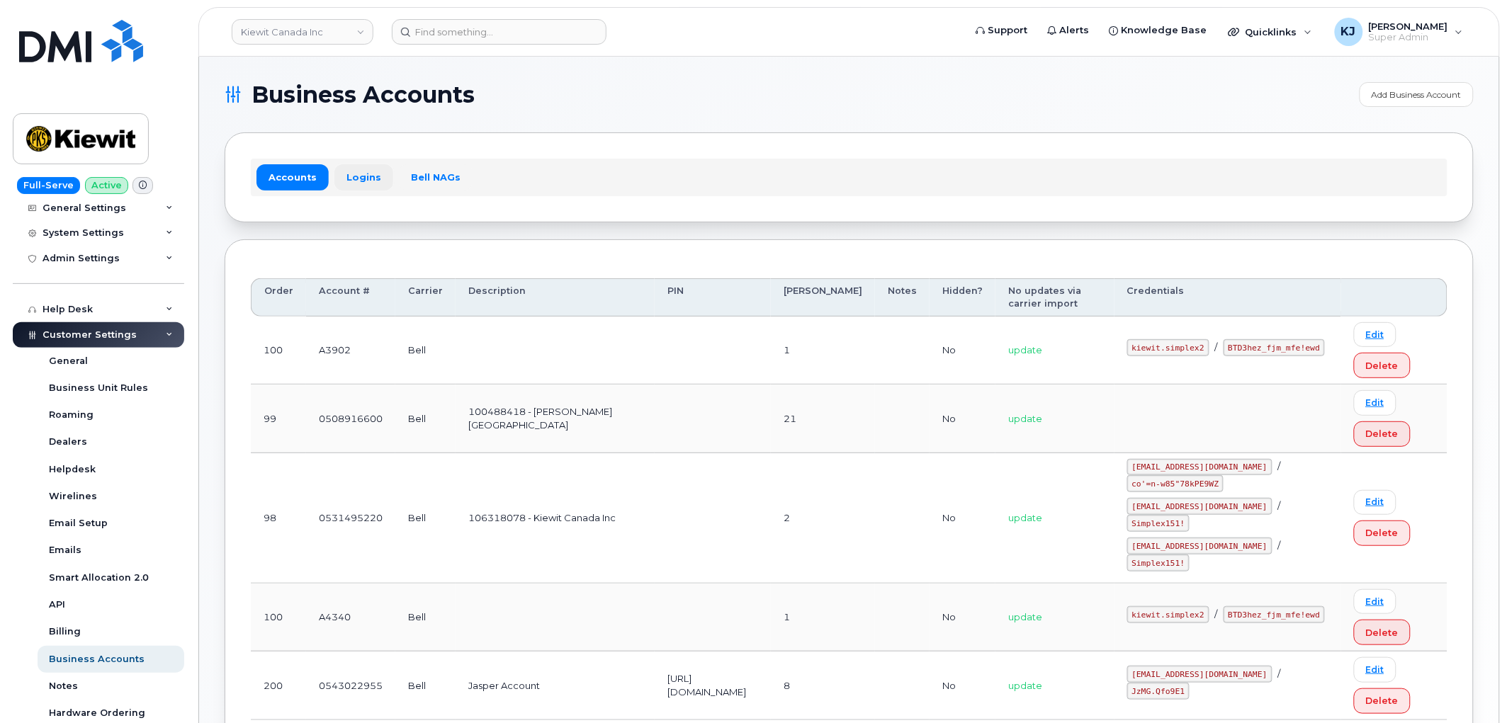
click at [357, 177] on link "Logins" at bounding box center [363, 177] width 59 height 26
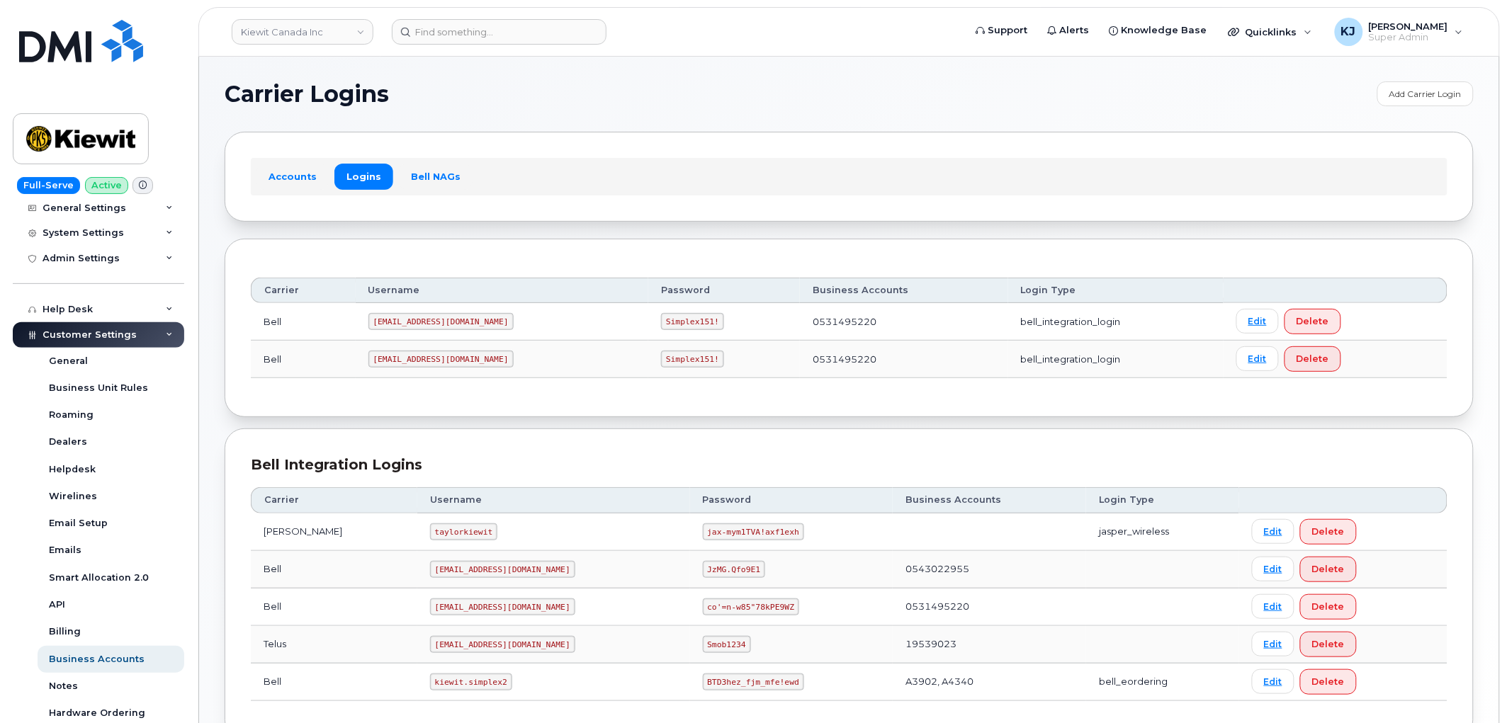
scroll to position [101, 0]
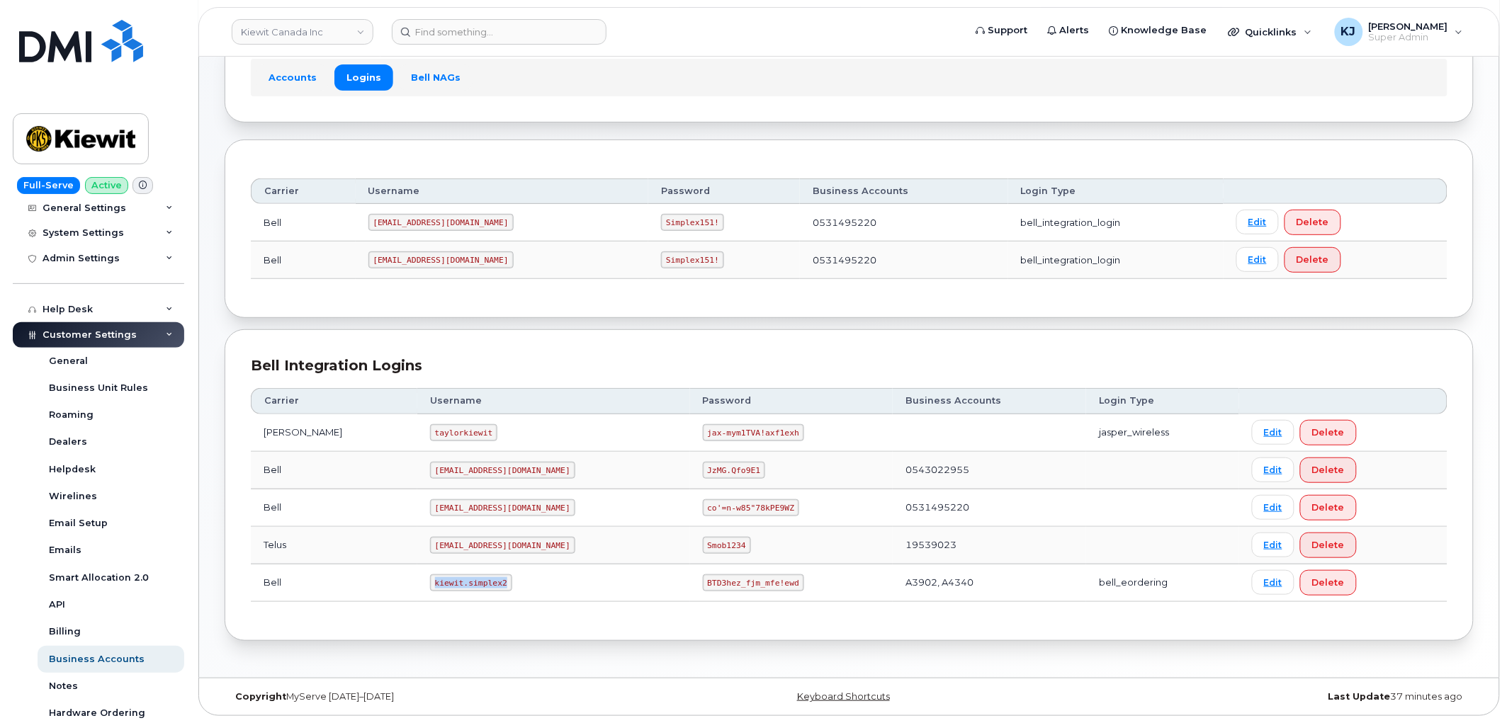
drag, startPoint x: 470, startPoint y: 582, endPoint x: 387, endPoint y: 582, distance: 82.9
click at [417, 582] on td "kiewit.simplex2" at bounding box center [553, 584] width 273 height 38
copy code "kiewit.simplex2"
drag, startPoint x: 648, startPoint y: 584, endPoint x: 732, endPoint y: 588, distance: 84.4
click at [732, 588] on code "BTD3hez_fjm_mfe!ewd" at bounding box center [753, 582] width 101 height 17
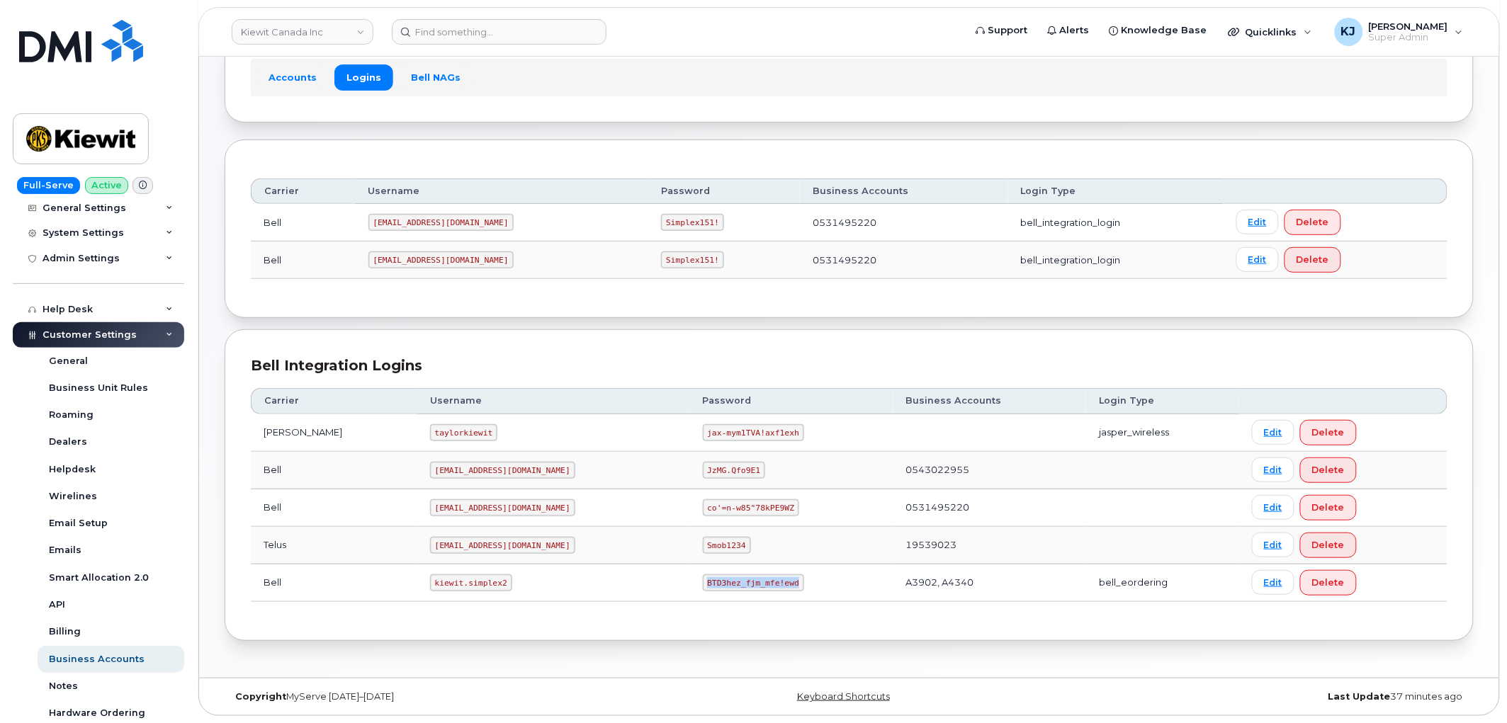
copy code "BTD3hez_fjm_mfe!ewd"
click at [468, 29] on input at bounding box center [499, 32] width 215 height 26
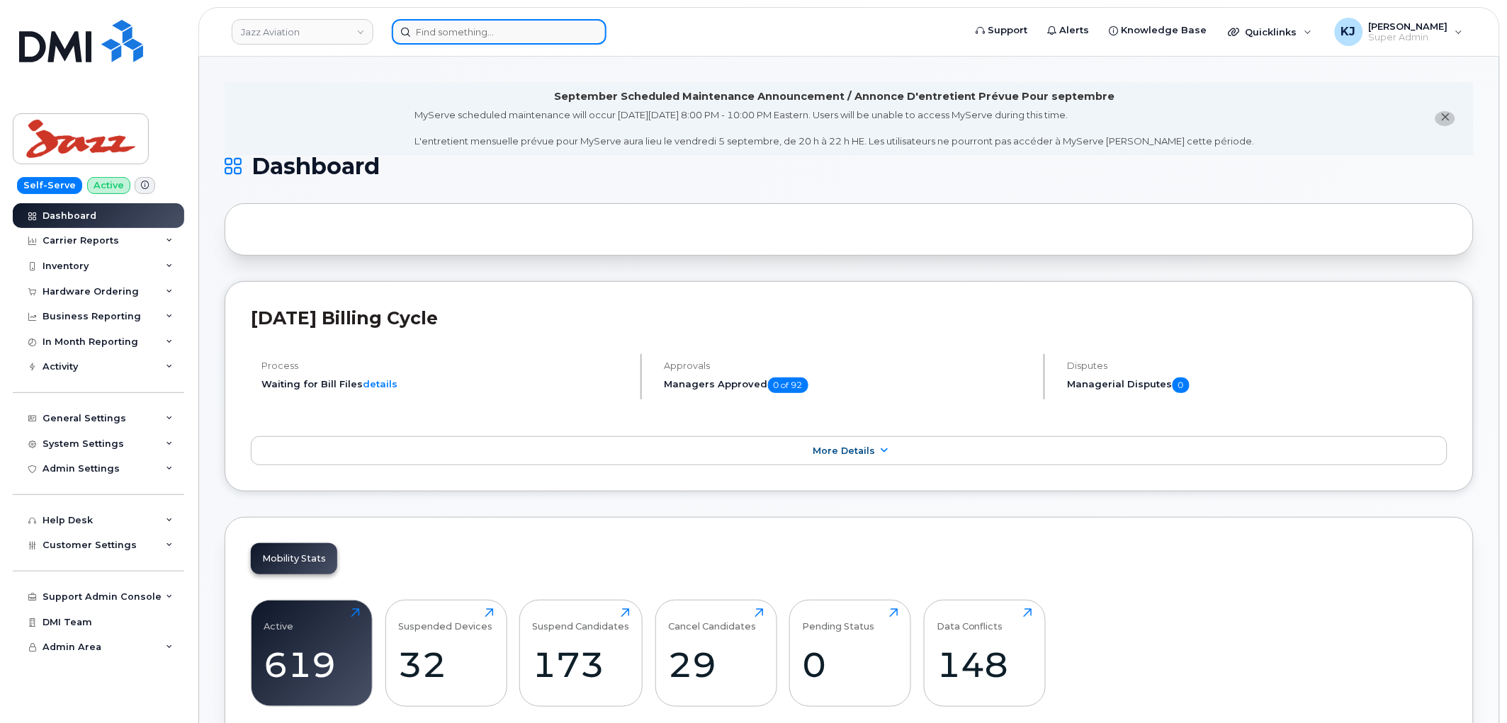
click at [457, 32] on input at bounding box center [499, 32] width 215 height 26
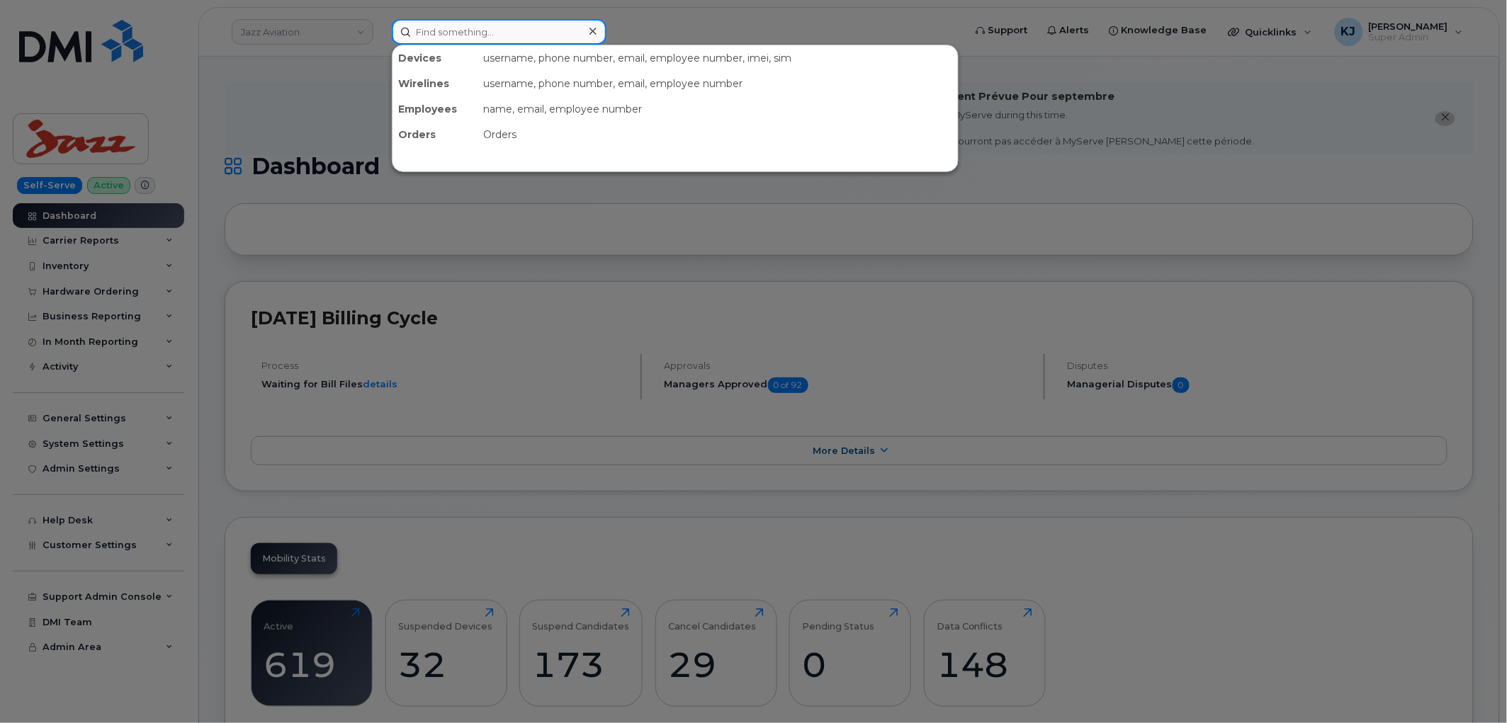
paste input "299367"
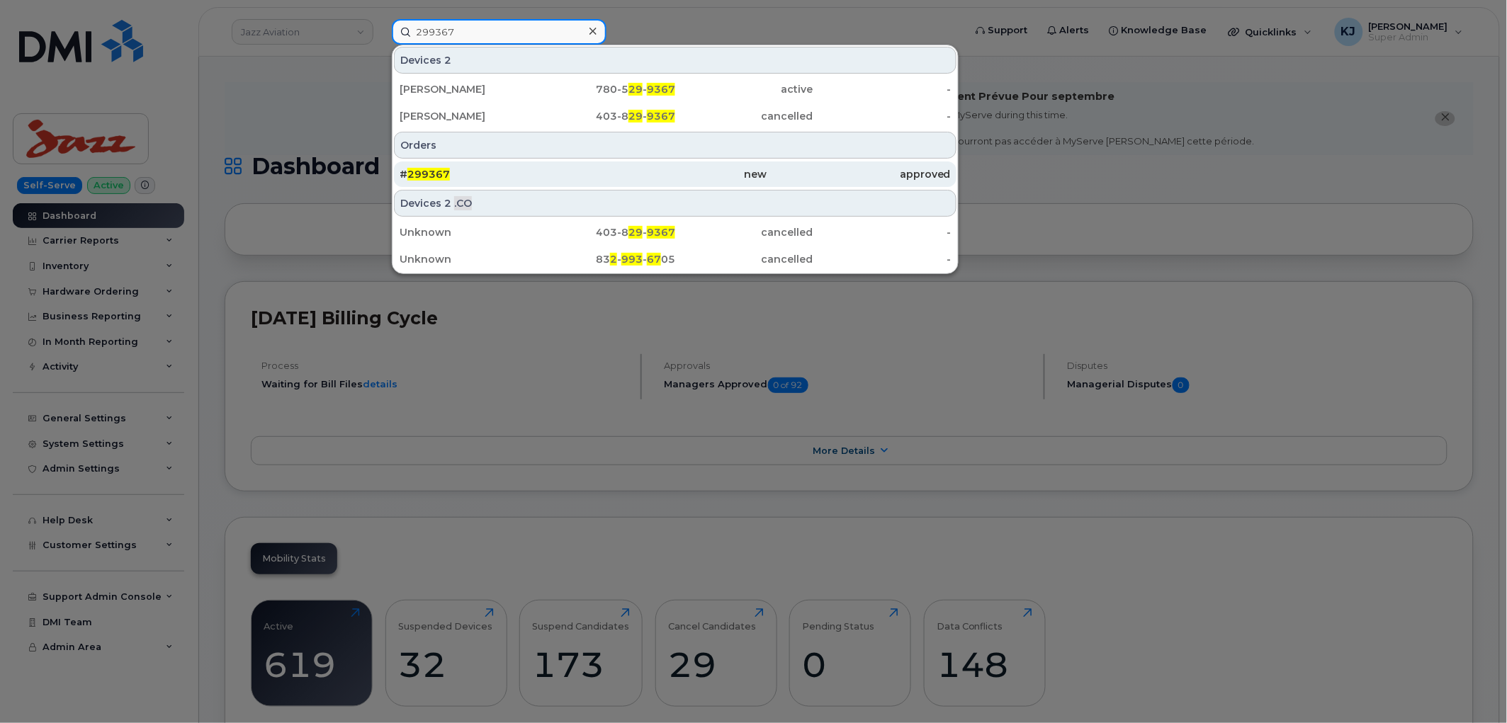
type input "299367"
click at [480, 179] on div "# 299367" at bounding box center [491, 174] width 183 height 14
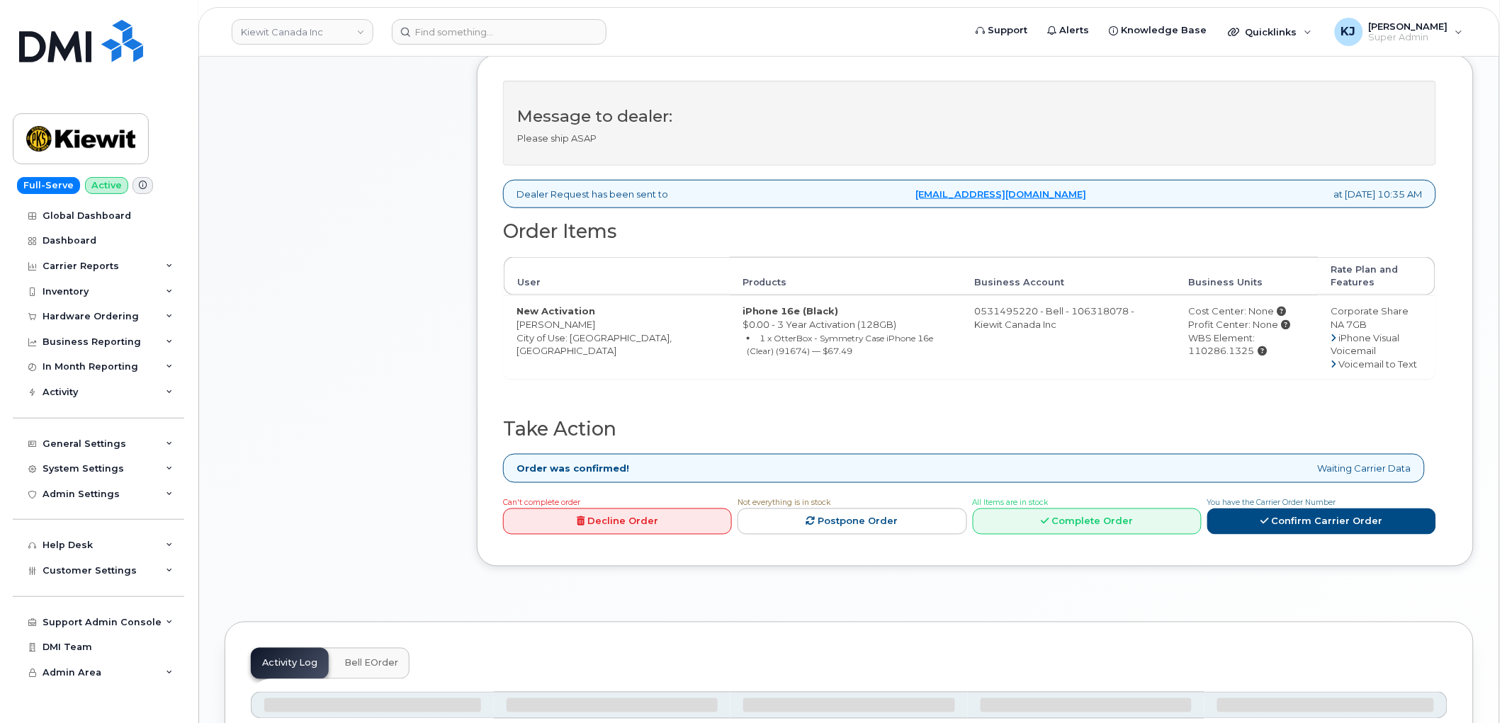
scroll to position [349, 0]
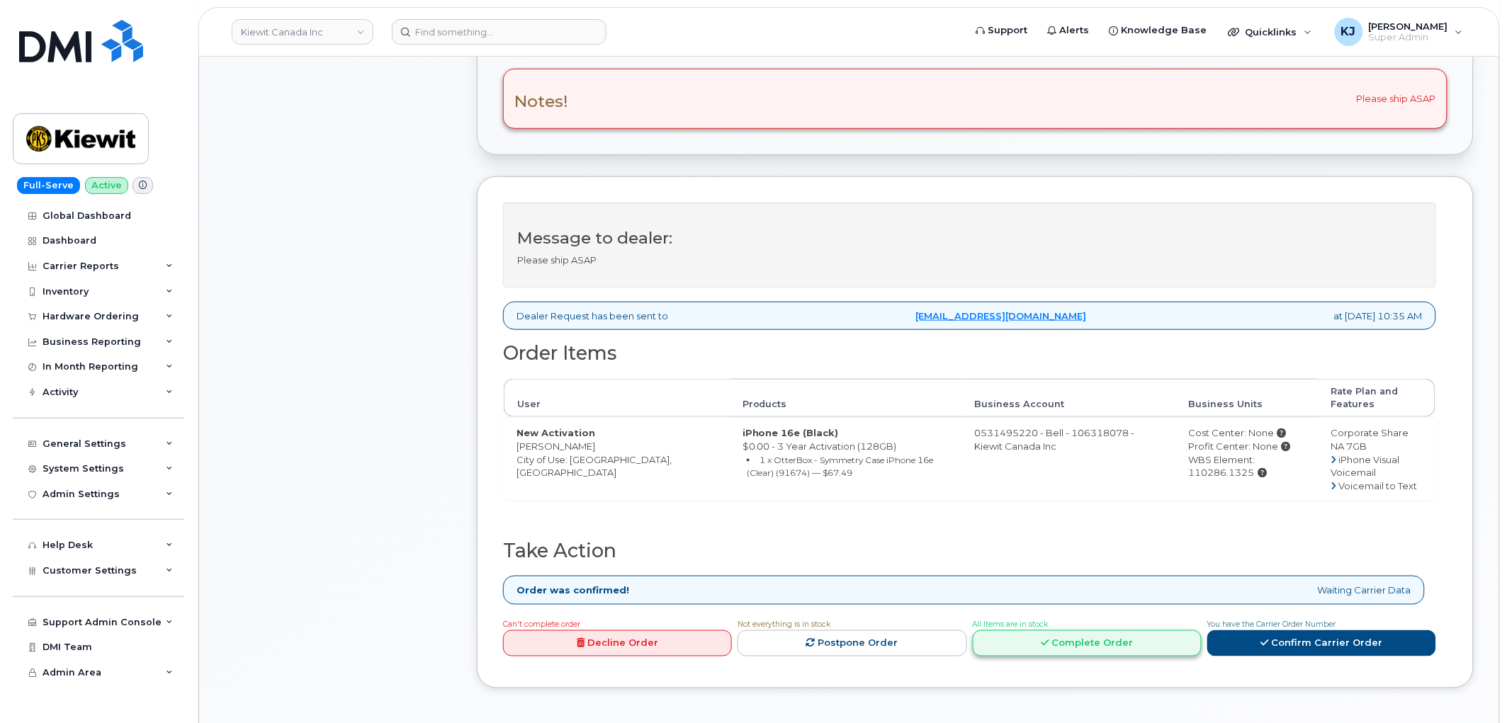
click at [1097, 649] on link "Complete Order" at bounding box center [1087, 643] width 229 height 26
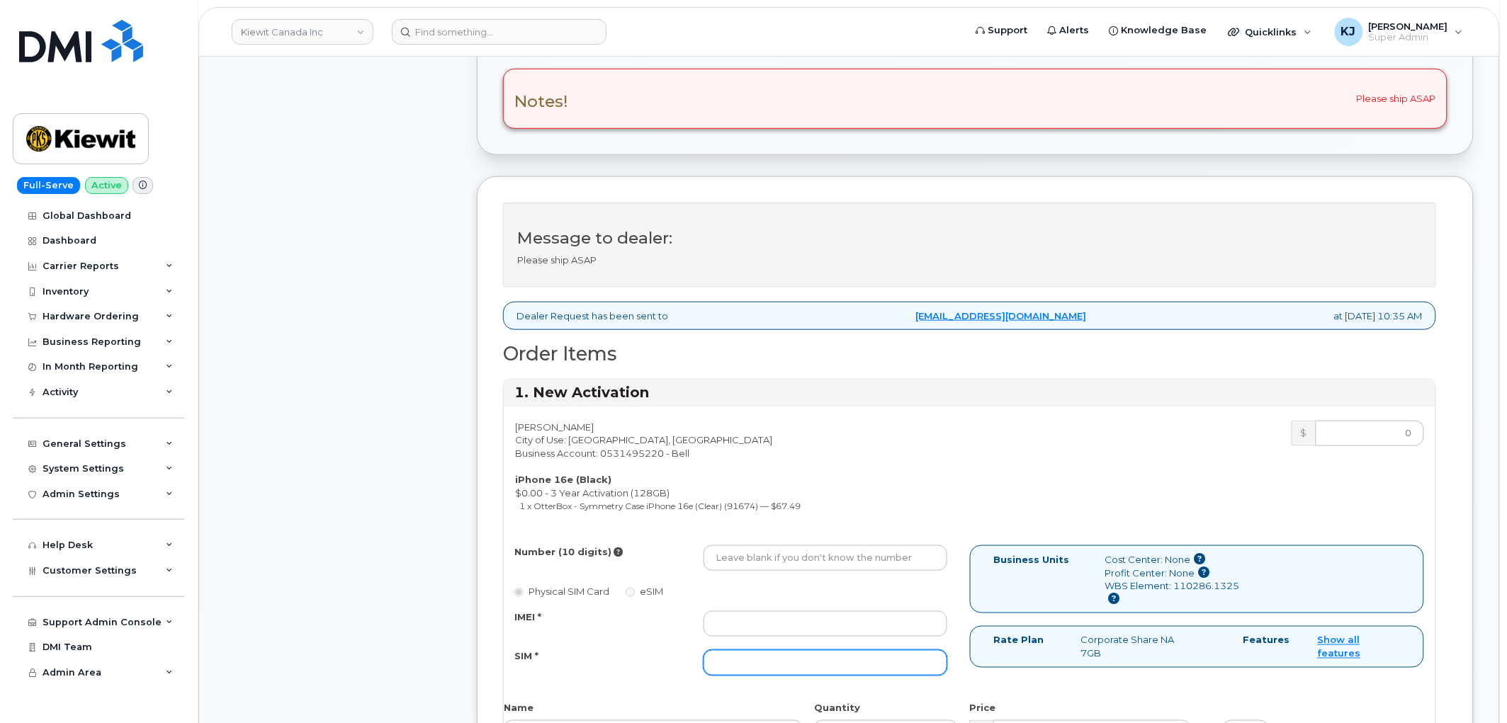
click at [761, 664] on input "SIM *" at bounding box center [825, 663] width 244 height 26
paste input "89302610207733254806"
type input "89302610207733254806"
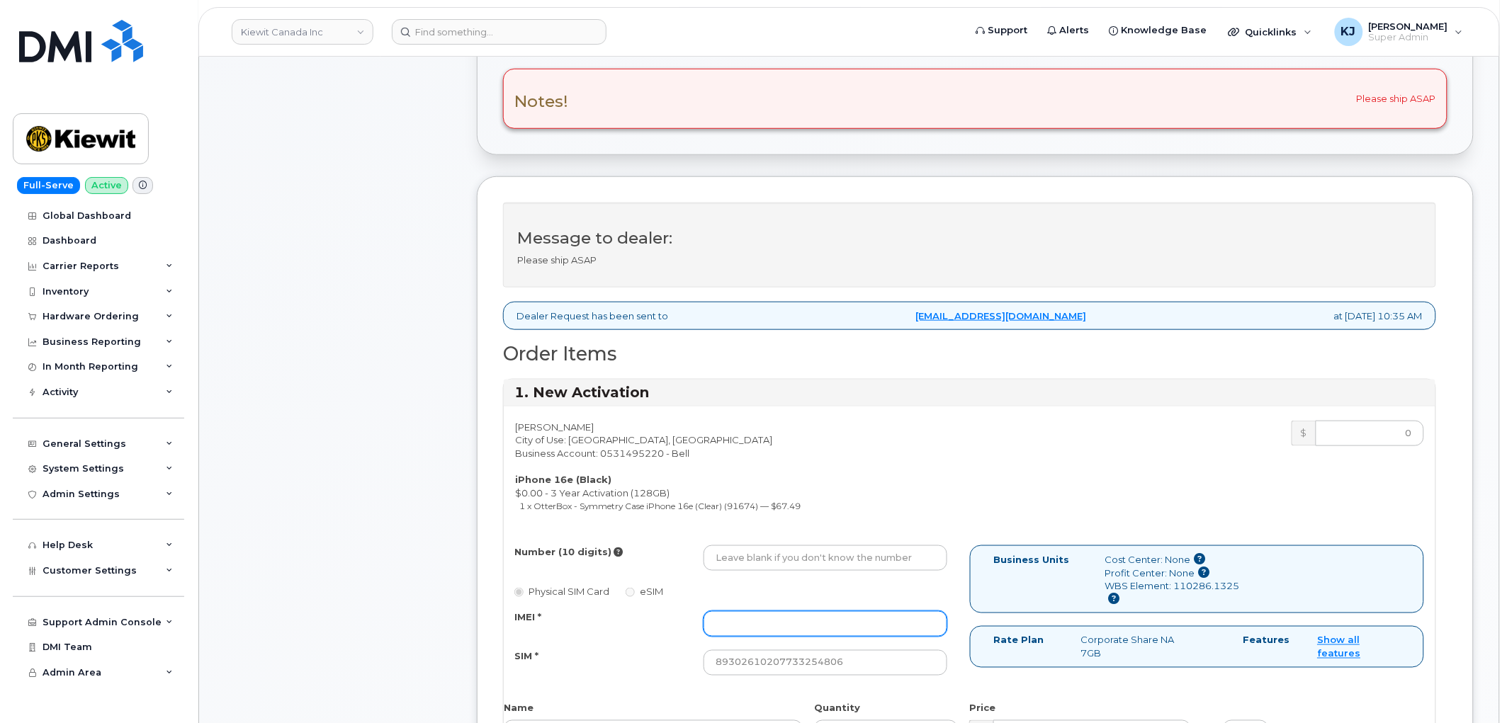
click at [776, 621] on input "IMEI *" at bounding box center [825, 624] width 244 height 26
paste input "354216330755426"
type input "354216330755426"
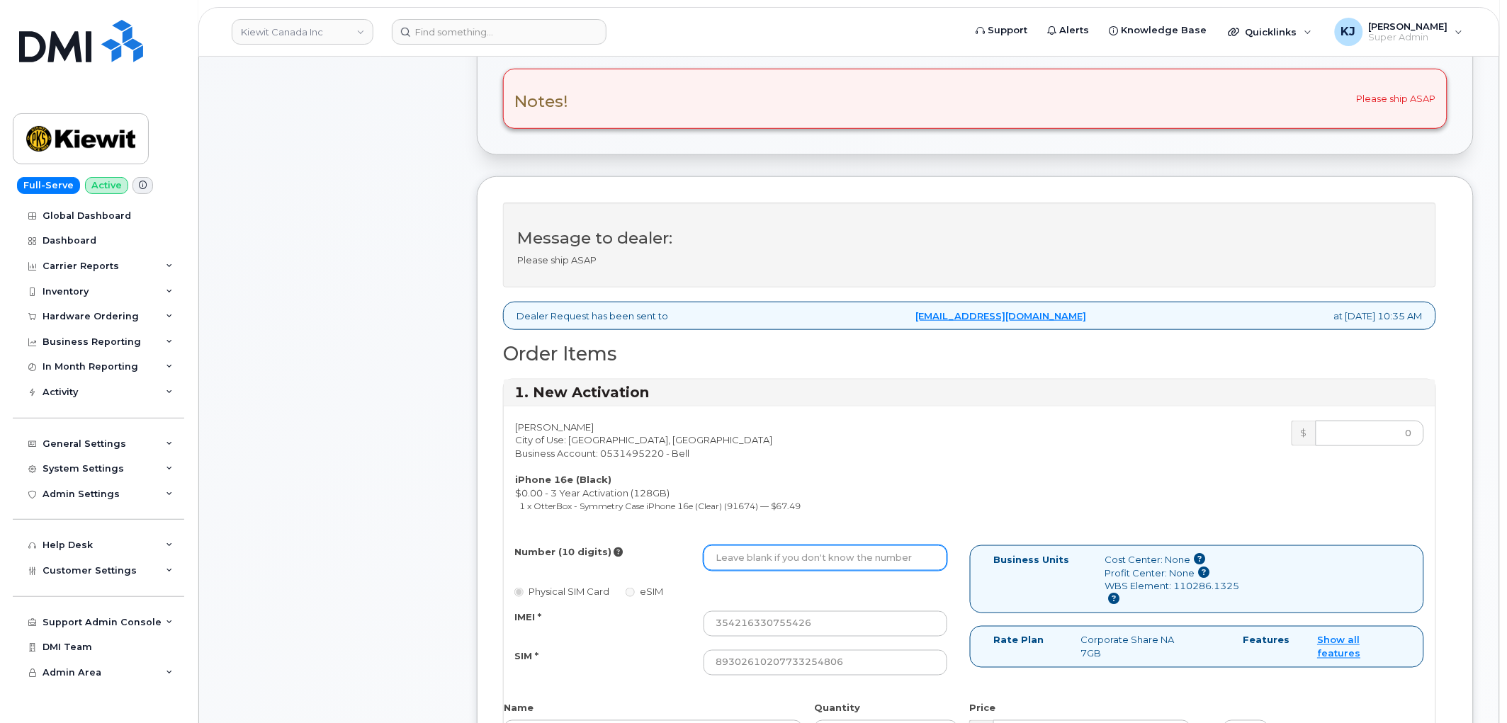
drag, startPoint x: 823, startPoint y: 557, endPoint x: 830, endPoint y: 555, distance: 7.6
click at [826, 557] on input "Number (10 digits)" at bounding box center [825, 558] width 244 height 26
paste input "5874398761"
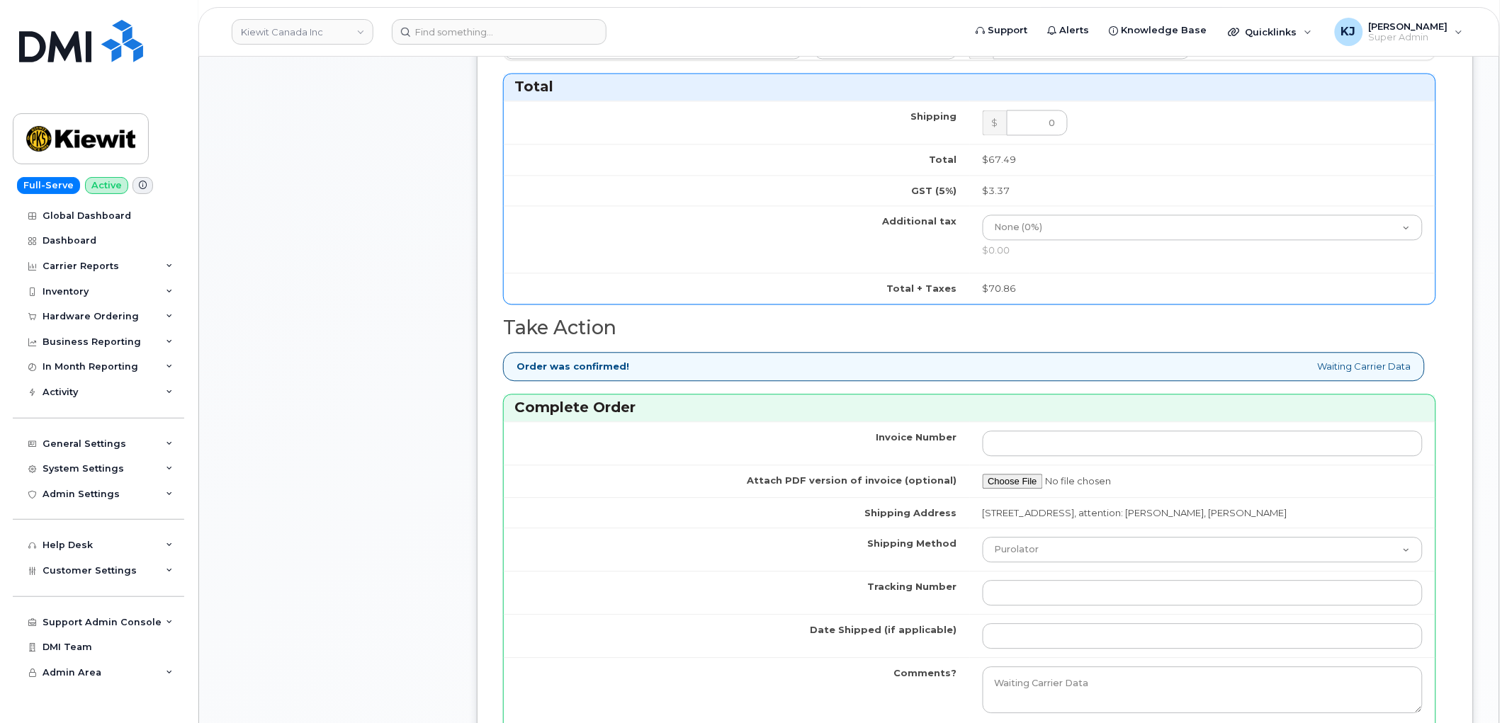
scroll to position [1293, 0]
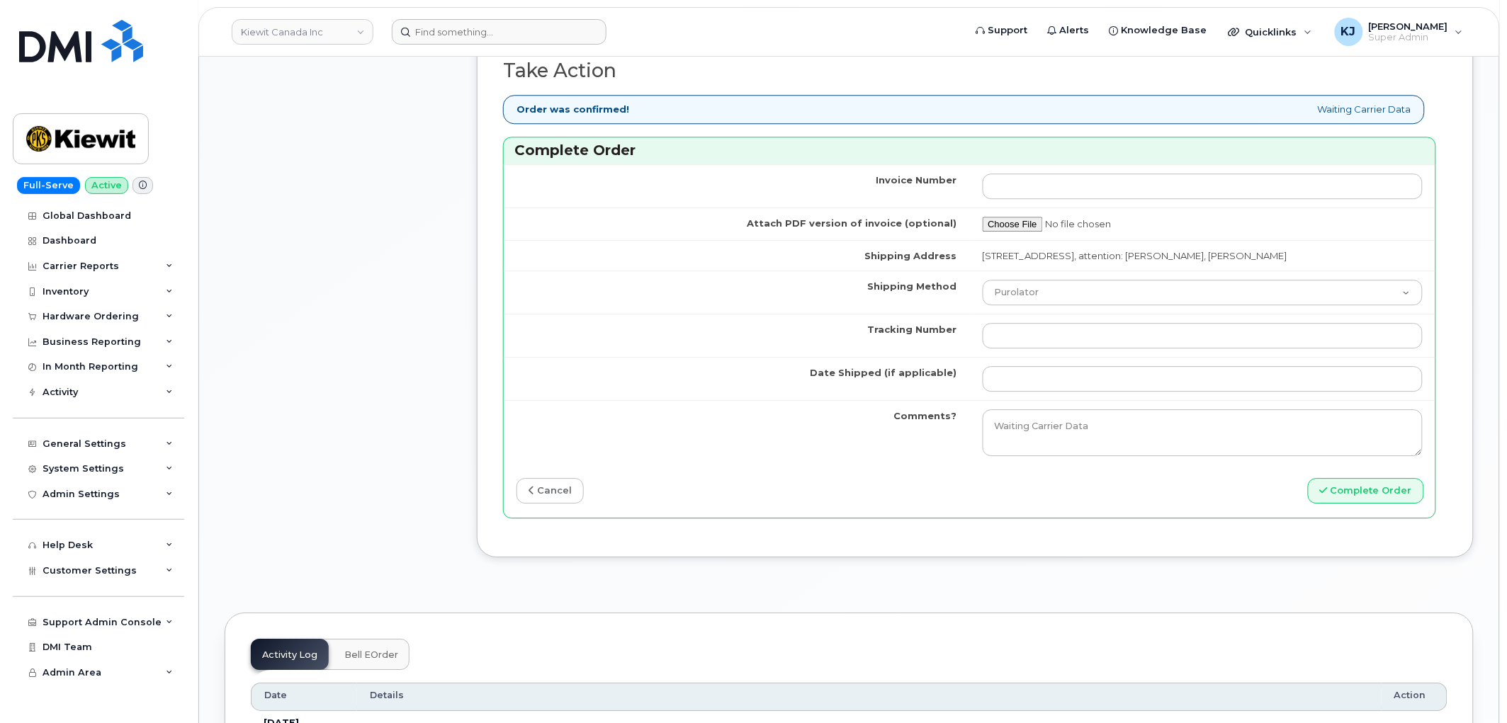
type input "5874398761"
click at [1053, 289] on select "Purolator UPS FedEx Canada Post Courier Other Drop Off Pick Up" at bounding box center [1202, 293] width 441 height 26
select select "Canada Post"
click at [982, 281] on select "Purolator UPS FedEx Canada Post Courier Other Drop Off Pick Up" at bounding box center [1202, 293] width 441 height 26
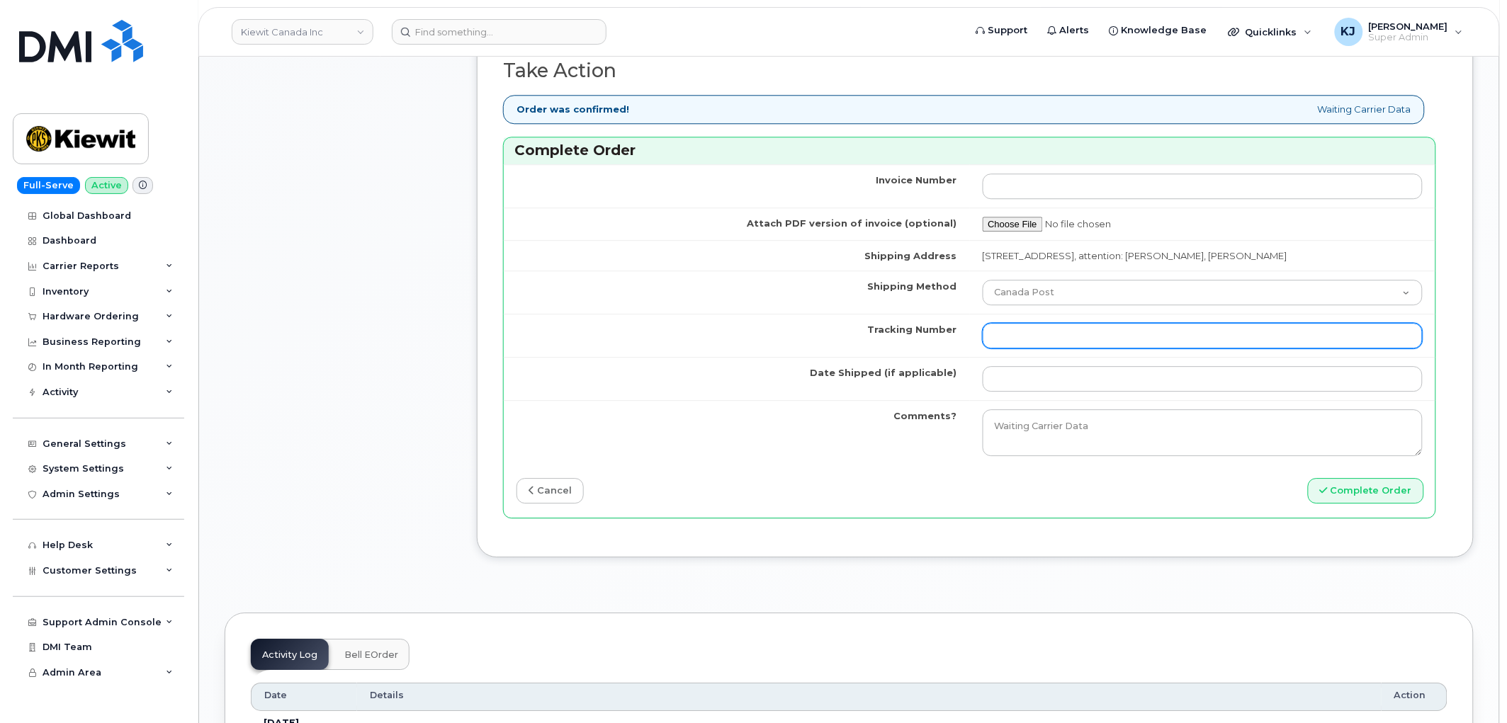
click at [1061, 335] on input "Tracking Number" at bounding box center [1202, 336] width 441 height 26
paste input "4001735500913532"
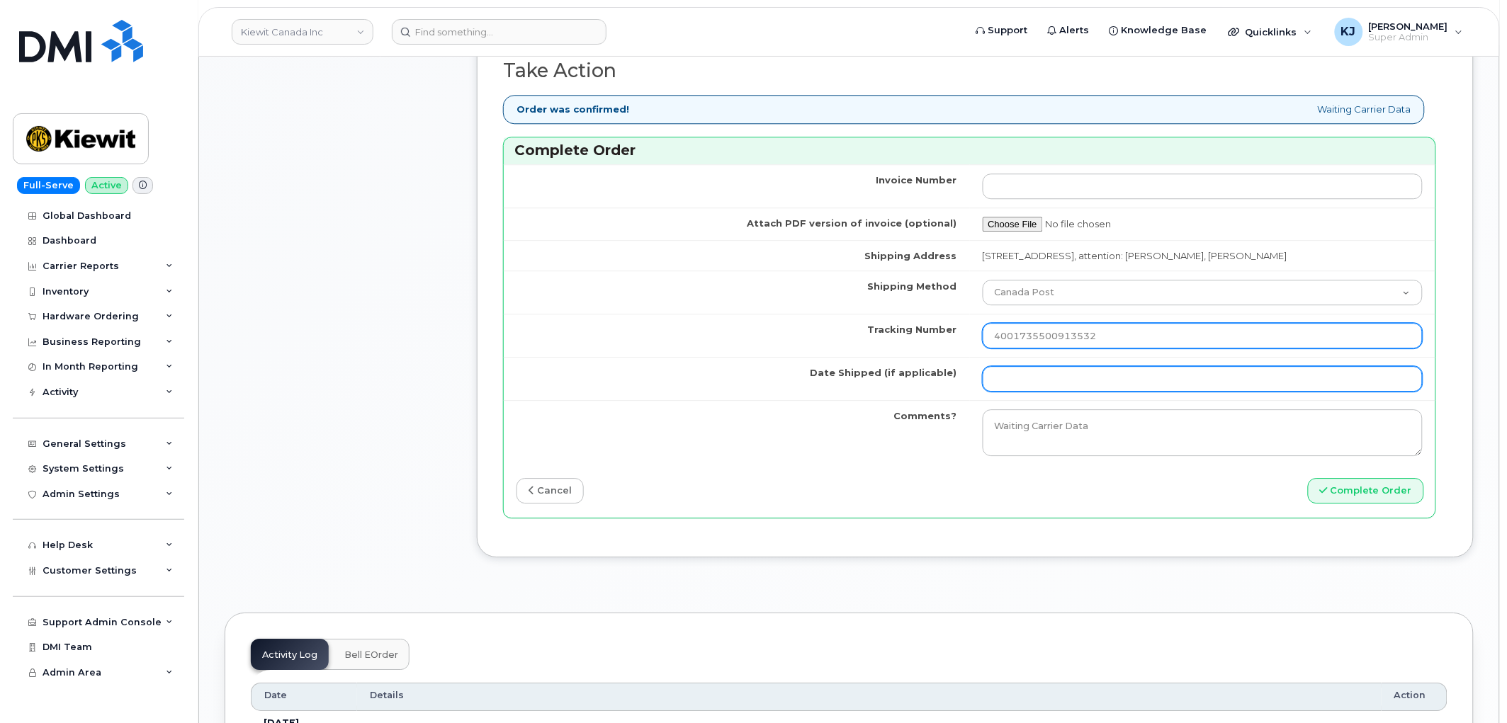
type input "4001735500913532"
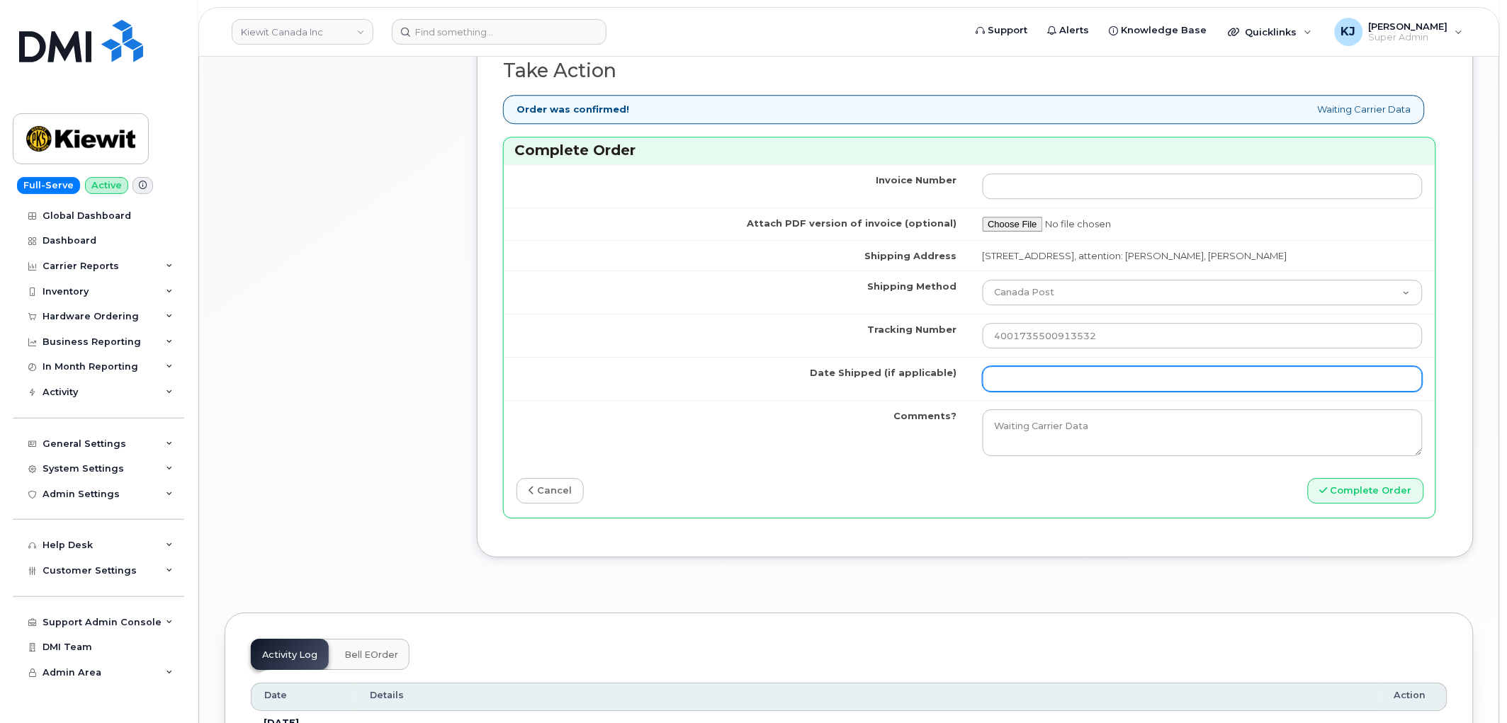
click at [1121, 386] on input "Date Shipped (if applicable)" at bounding box center [1202, 379] width 441 height 26
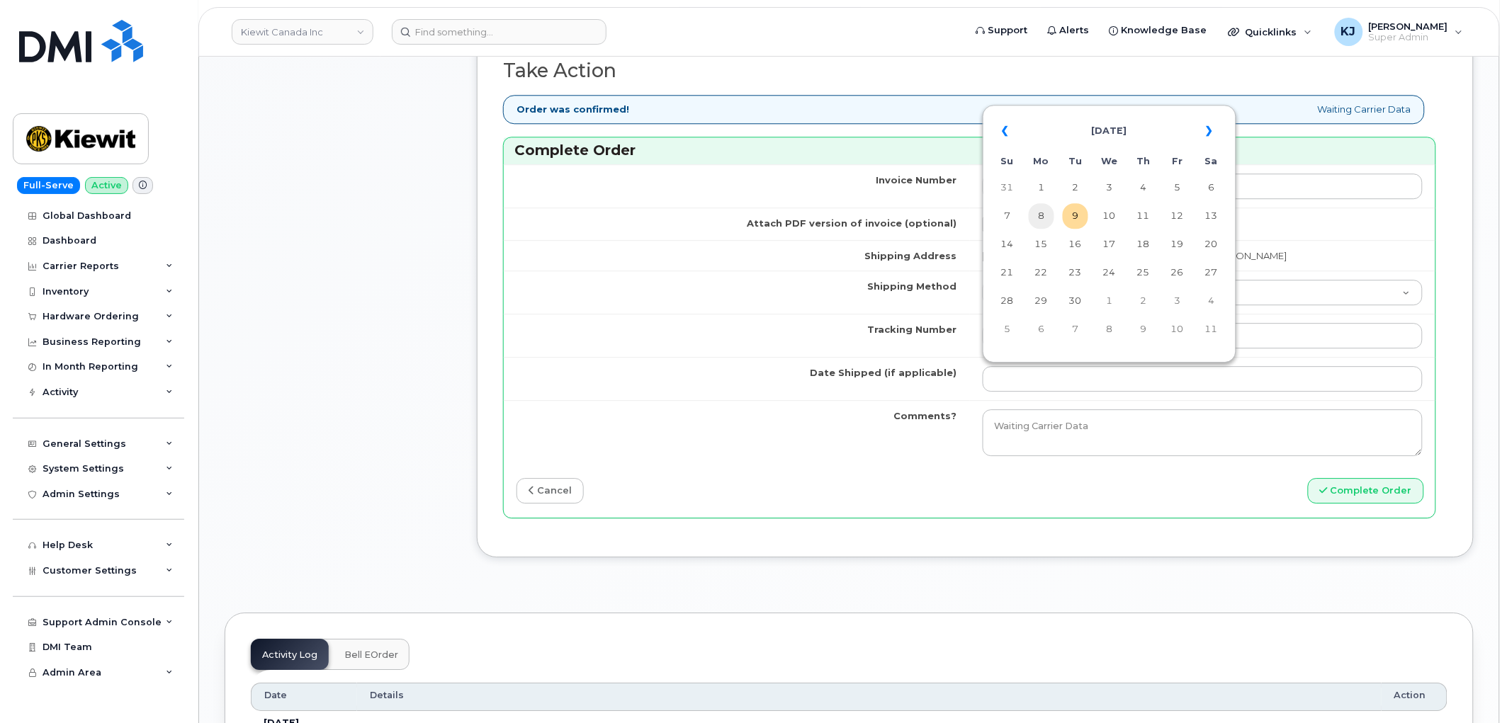
click at [1043, 215] on td "8" at bounding box center [1042, 216] width 26 height 26
type input "[DATE]"
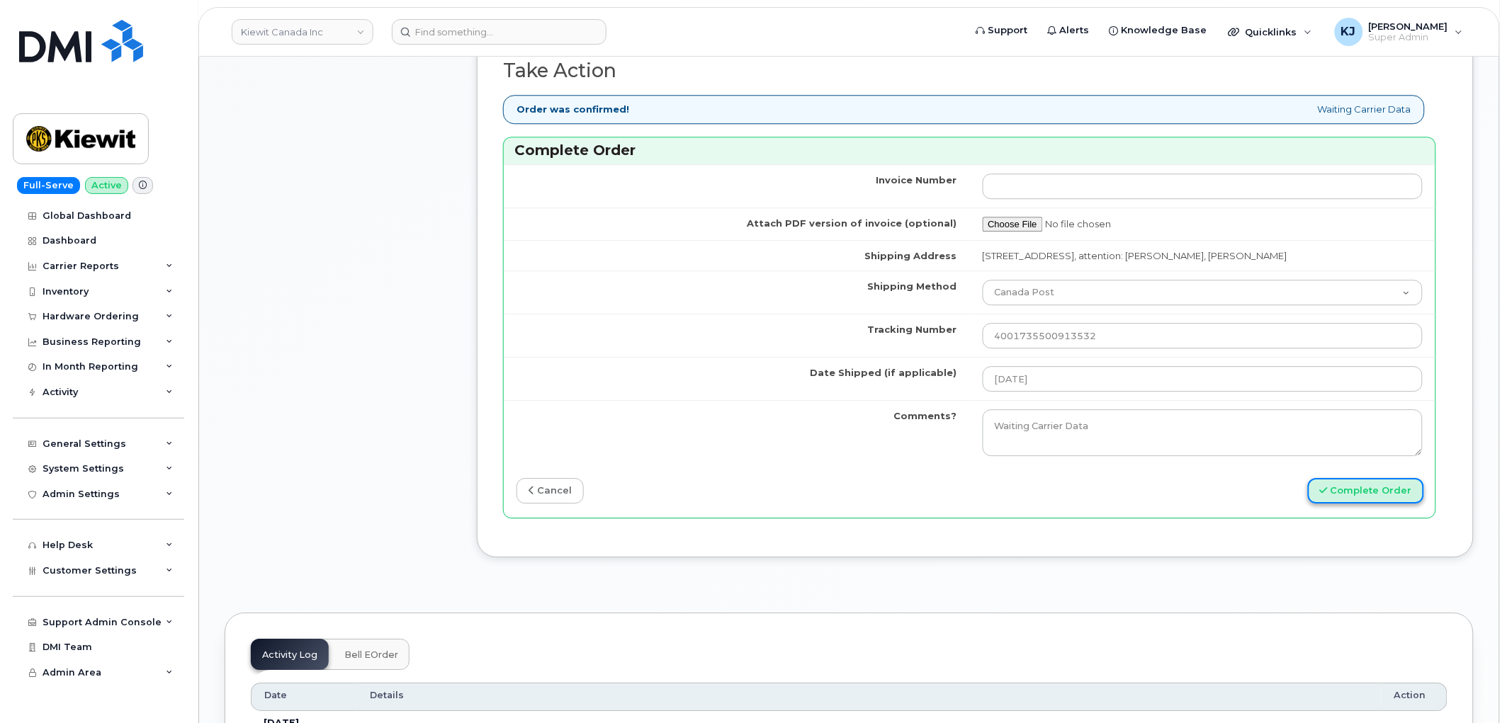
click at [1380, 489] on button "Complete Order" at bounding box center [1366, 491] width 116 height 26
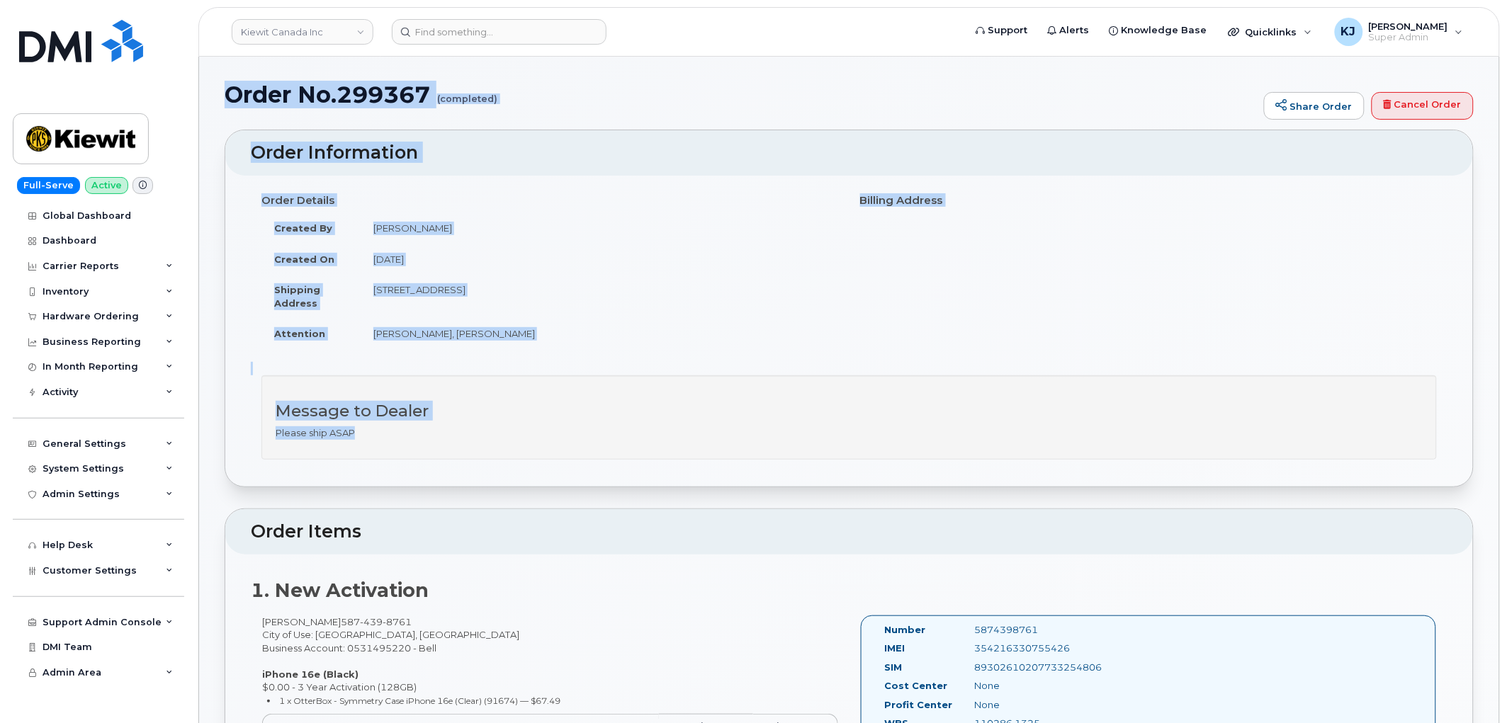
drag, startPoint x: 232, startPoint y: 93, endPoint x: 613, endPoint y: 436, distance: 513.6
copy div "Order No.299367 (completed) Share Order Cancel Order × Share This Order If you …"
